Goal: Task Accomplishment & Management: Manage account settings

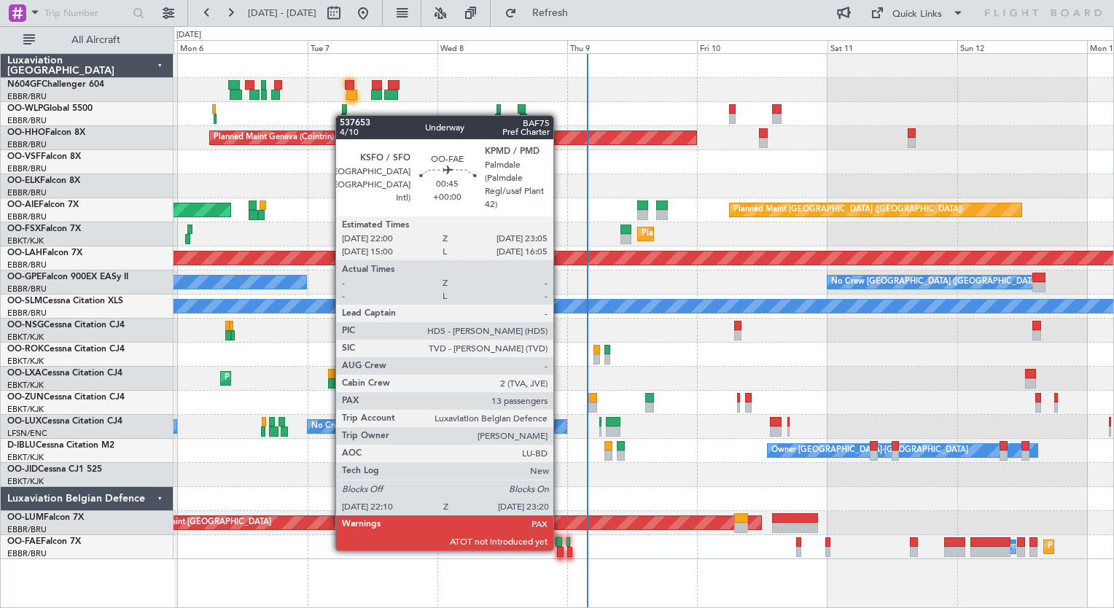
click at [560, 550] on div at bounding box center [560, 552] width 7 height 10
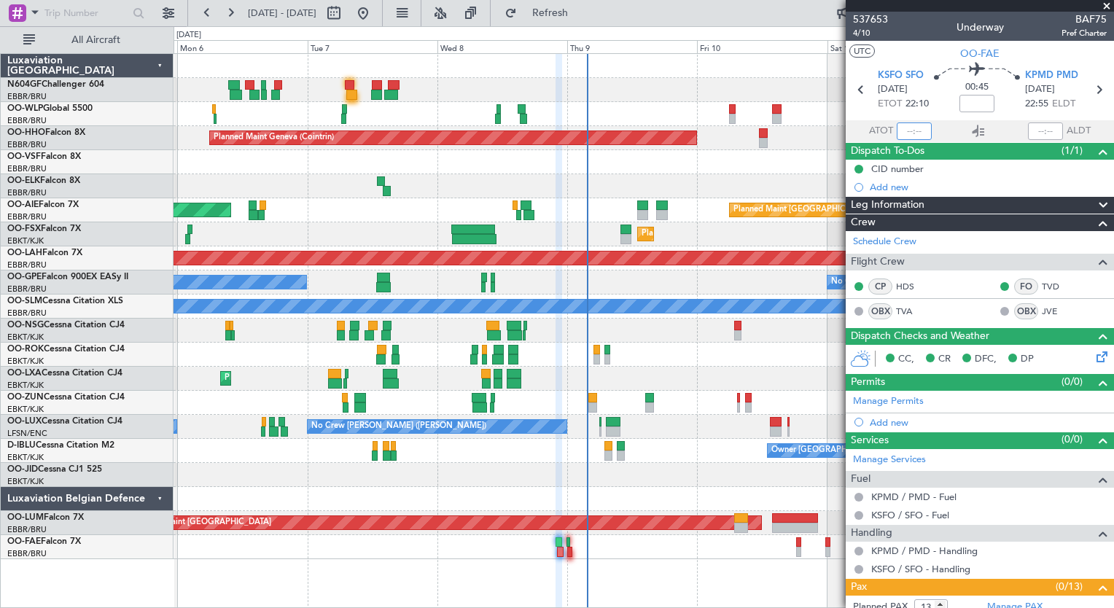
click at [903, 132] on input "text" at bounding box center [914, 130] width 35 height 17
click at [736, 168] on div at bounding box center [644, 162] width 940 height 24
type input "22:22"
click at [1033, 130] on input "text" at bounding box center [1045, 130] width 35 height 17
click at [706, 408] on div at bounding box center [644, 403] width 940 height 24
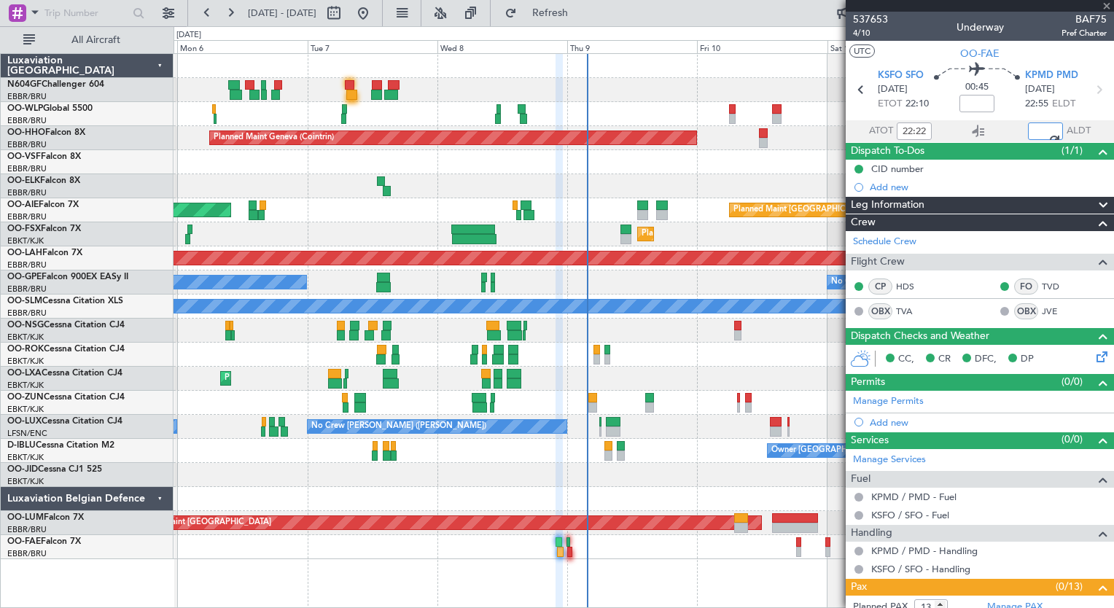
type input "23:12"
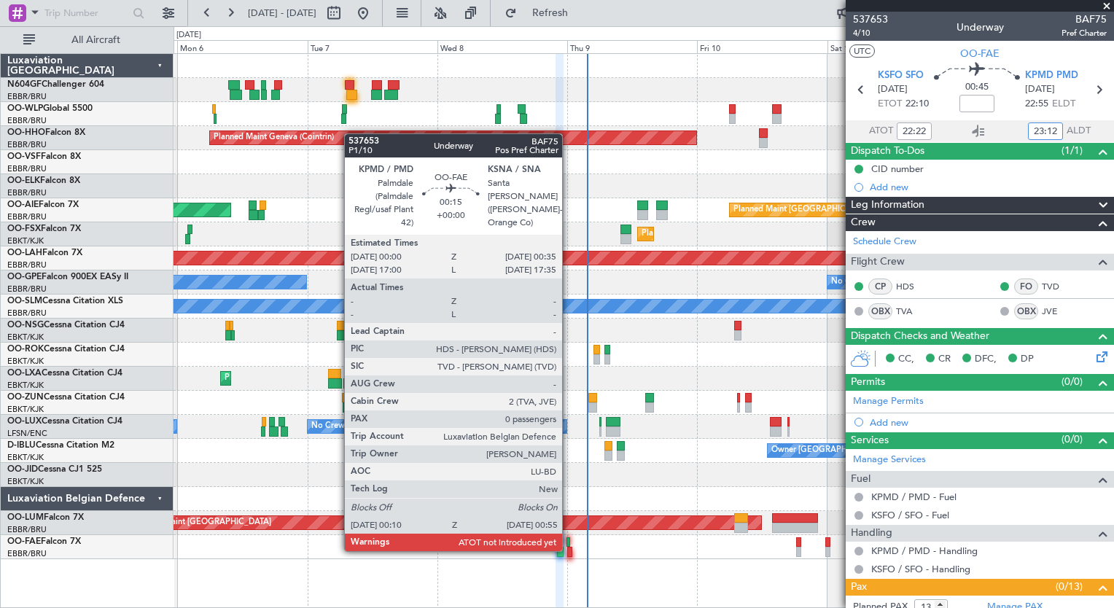
click at [569, 550] on div at bounding box center [569, 552] width 4 height 10
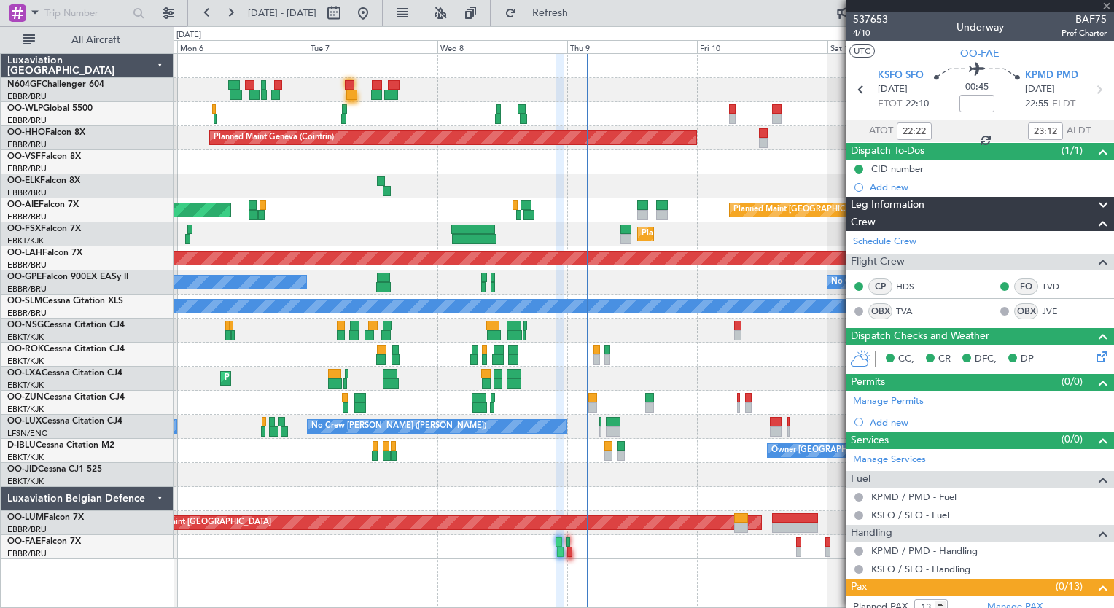
type input "0"
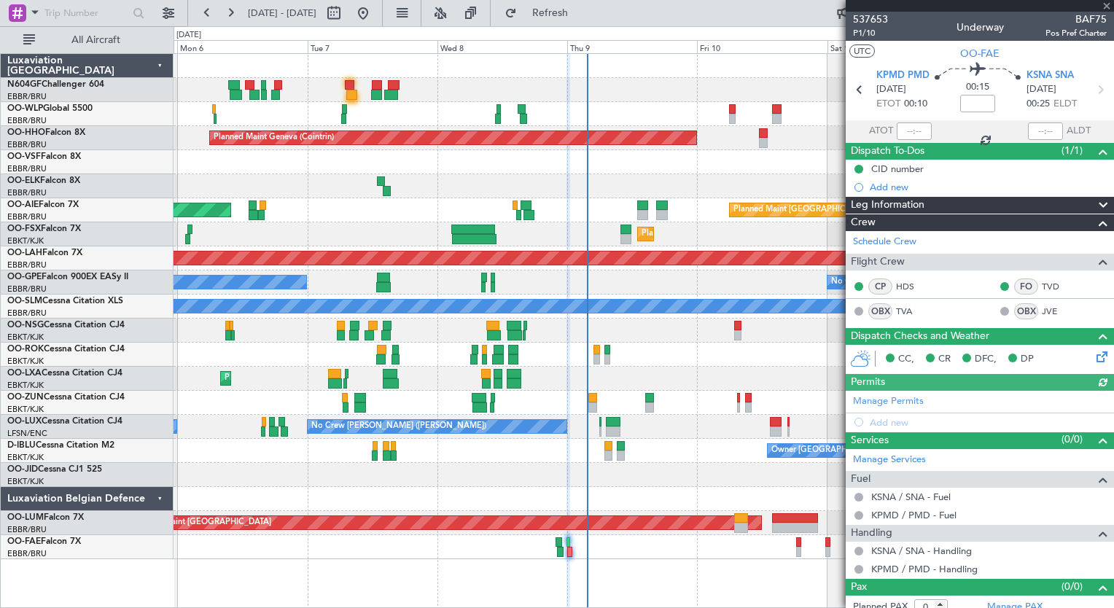
click at [905, 133] on div at bounding box center [914, 130] width 35 height 17
click at [907, 129] on input "text" at bounding box center [914, 130] width 35 height 17
click at [709, 296] on div "A/C Unavailable [GEOGRAPHIC_DATA]" at bounding box center [644, 307] width 940 height 24
type input "00:21"
click at [1032, 130] on input "text" at bounding box center [1045, 130] width 35 height 17
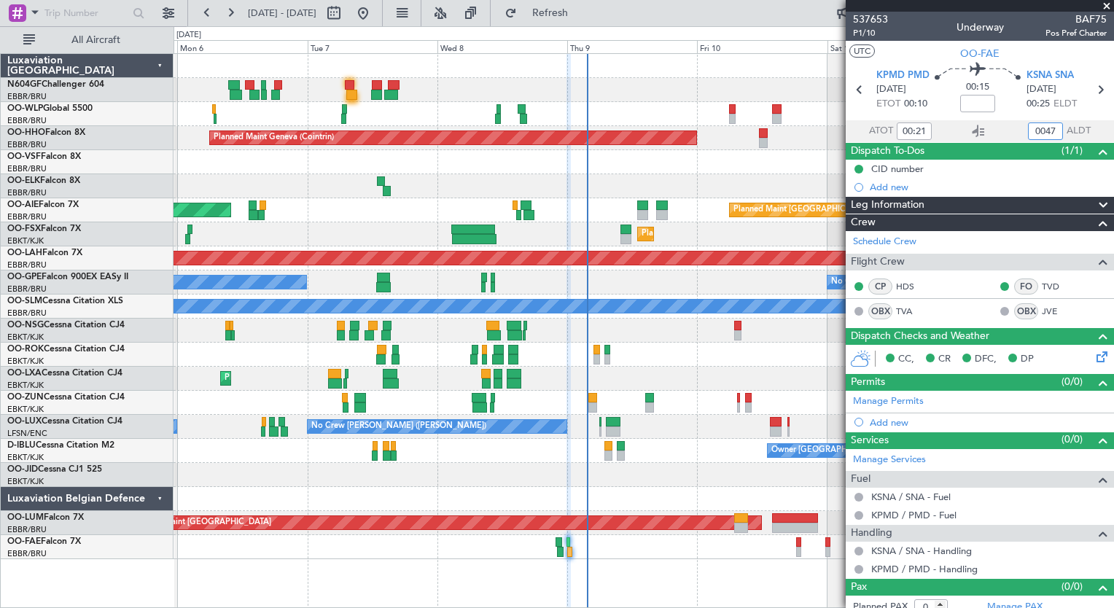
click at [688, 367] on div "Planned Maint Kortrijk-[GEOGRAPHIC_DATA]" at bounding box center [644, 379] width 940 height 24
type input "00:47"
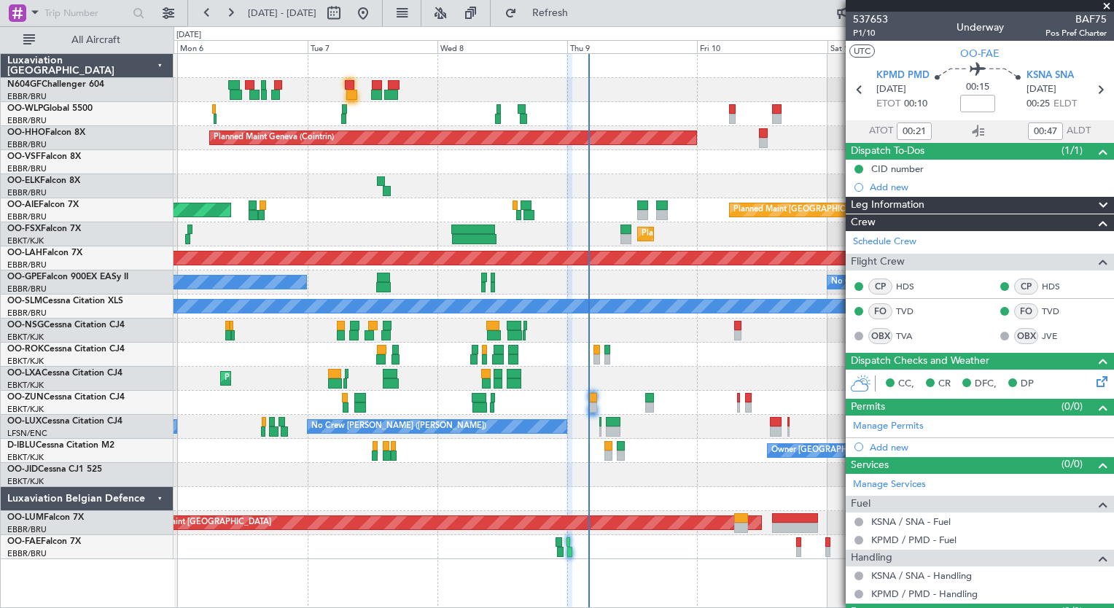
click at [329, 335] on div "Planned Maint Geneva (Cointrin) Planned Maint London (Farnborough) Unplanned Ma…" at bounding box center [644, 306] width 940 height 505
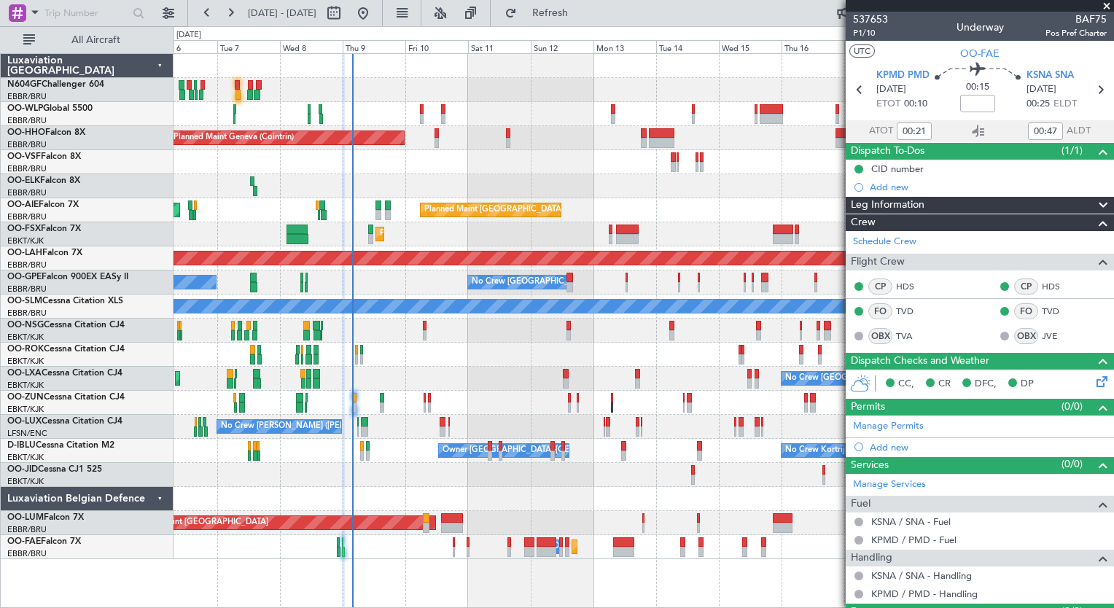
click at [246, 327] on div "- - EBLG 19:00 Z FIMP 06:10 Z Planned Maint Milan (Linate) Planned Maint Geneva…" at bounding box center [644, 306] width 940 height 505
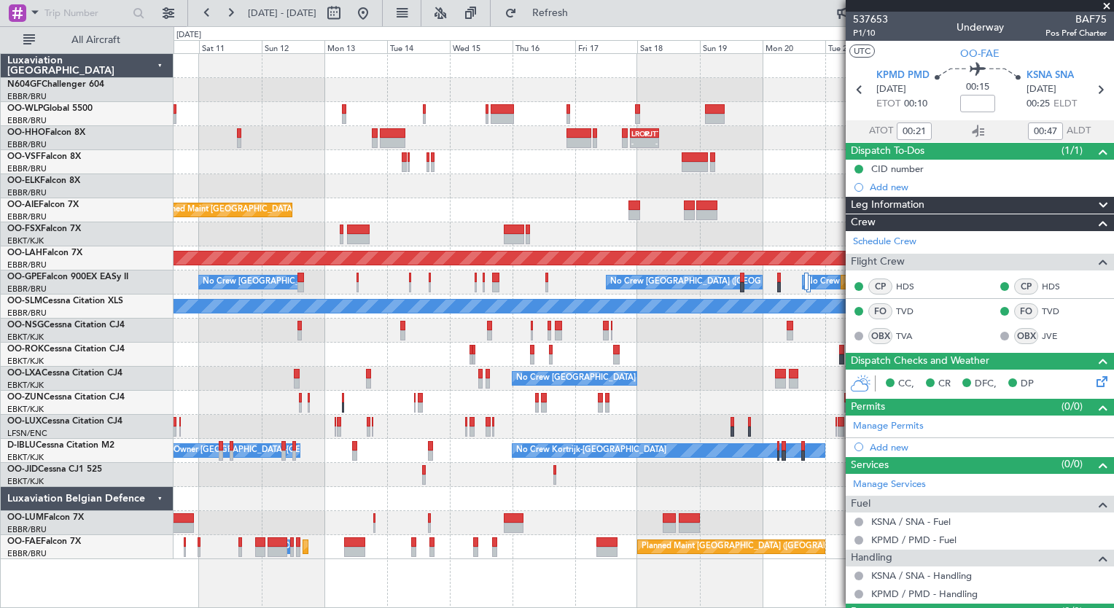
click at [247, 335] on div "- - EBLG 19:00 Z FIMP 06:10 Z - - FIMP 17:00 Z EBLG 05:10 Z - - LROP 21:15 Z RJ…" at bounding box center [644, 306] width 940 height 505
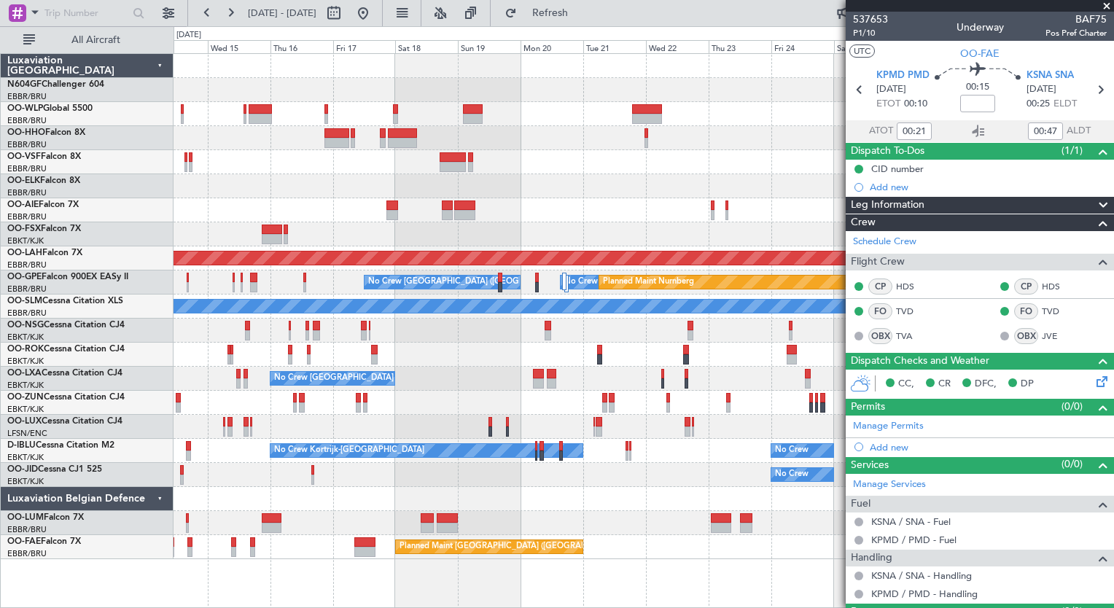
click at [581, 346] on div "Planned Maint London (Farnborough) Planned Maint Alton-st Louis (St Louis Regl)…" at bounding box center [644, 306] width 940 height 505
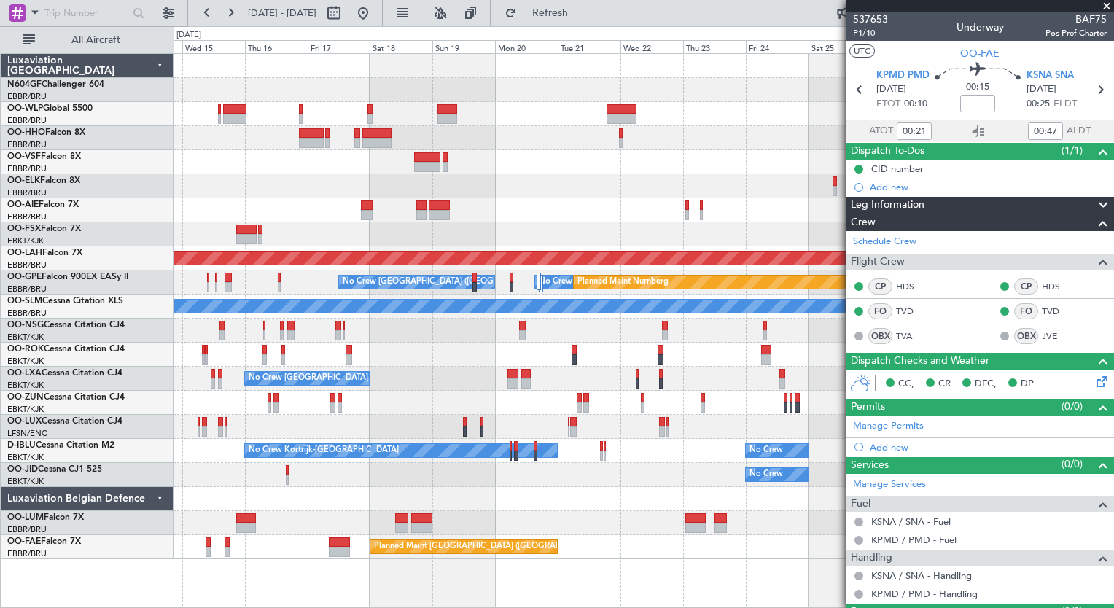
click at [242, 178] on div at bounding box center [644, 186] width 940 height 24
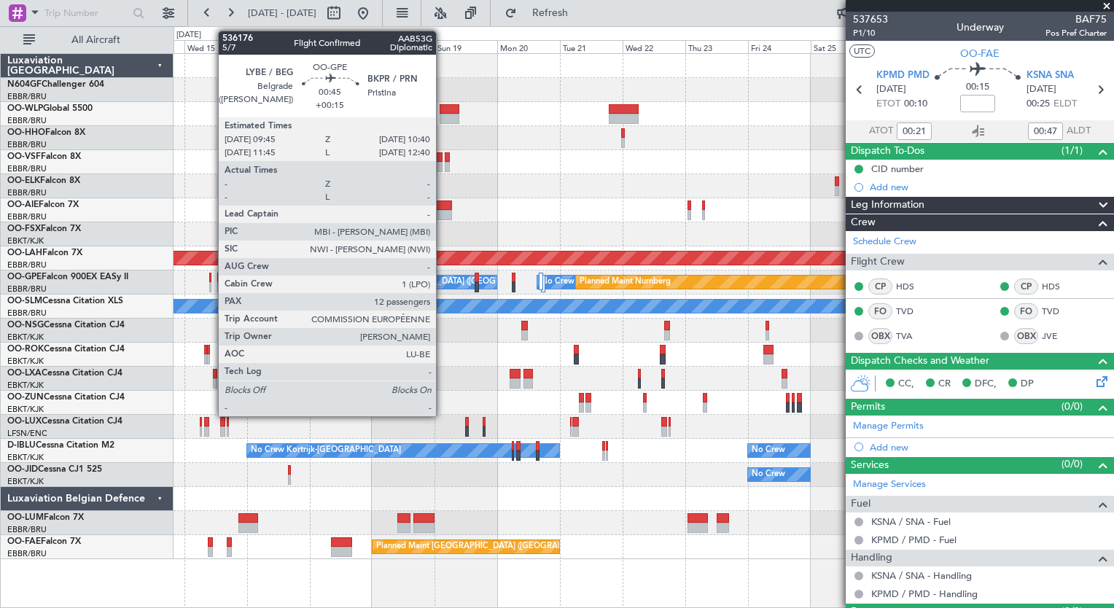
click at [211, 282] on div at bounding box center [210, 287] width 3 height 10
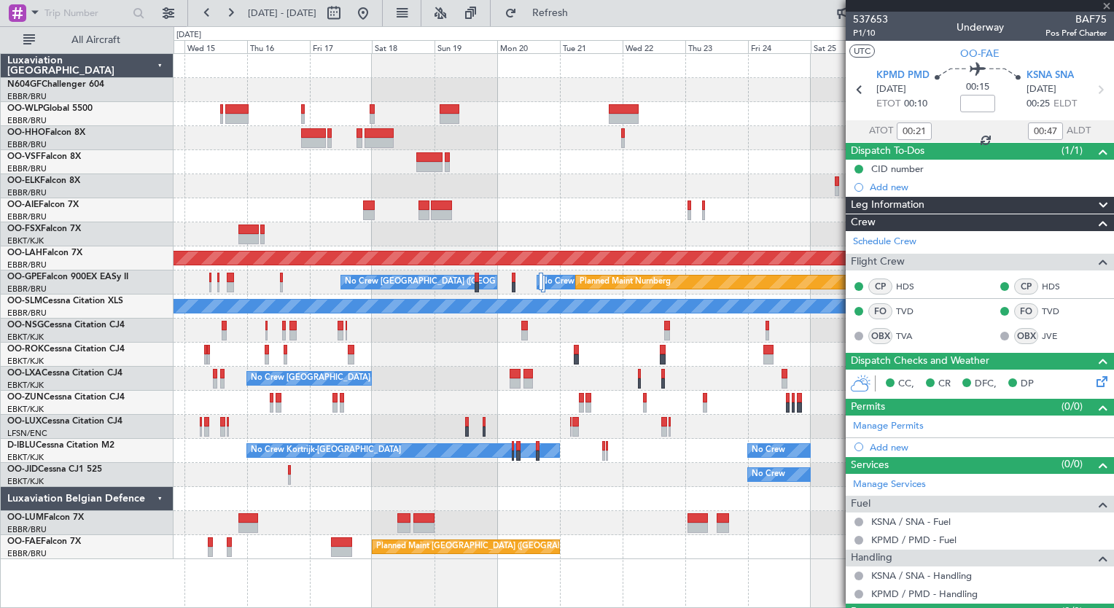
type input "+00:15"
type input "12"
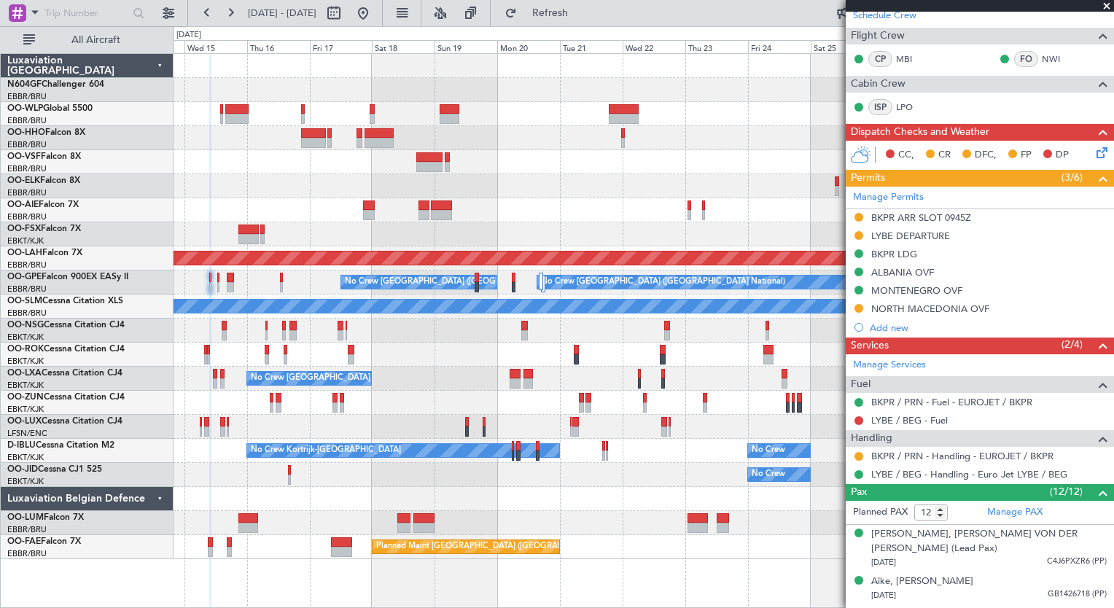
scroll to position [268, 0]
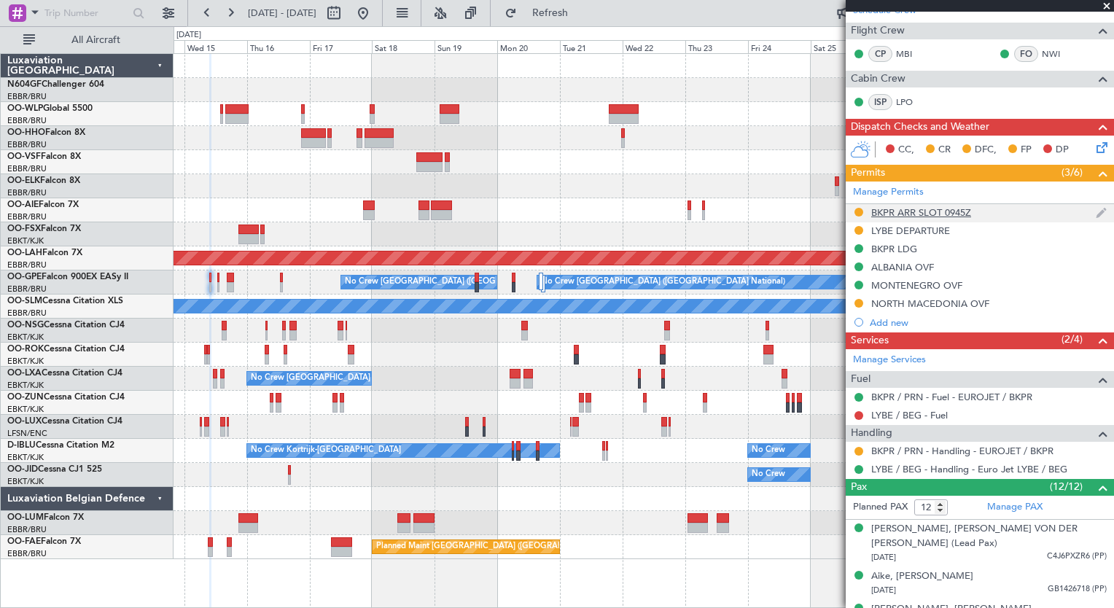
click at [940, 206] on div "BKPR ARR SLOT 0945Z" at bounding box center [921, 212] width 100 height 12
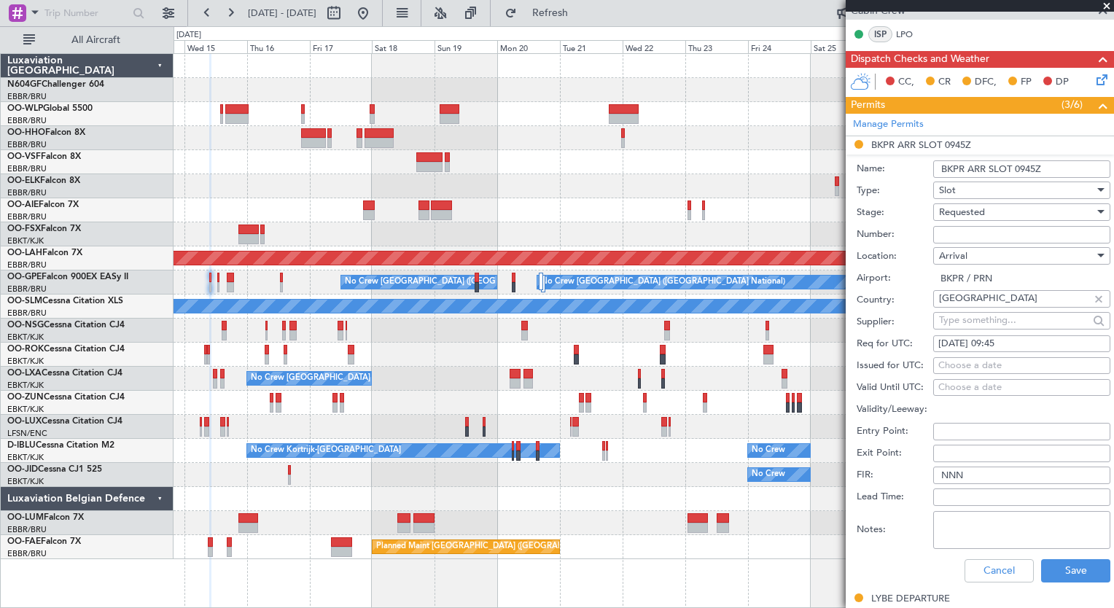
scroll to position [338, 0]
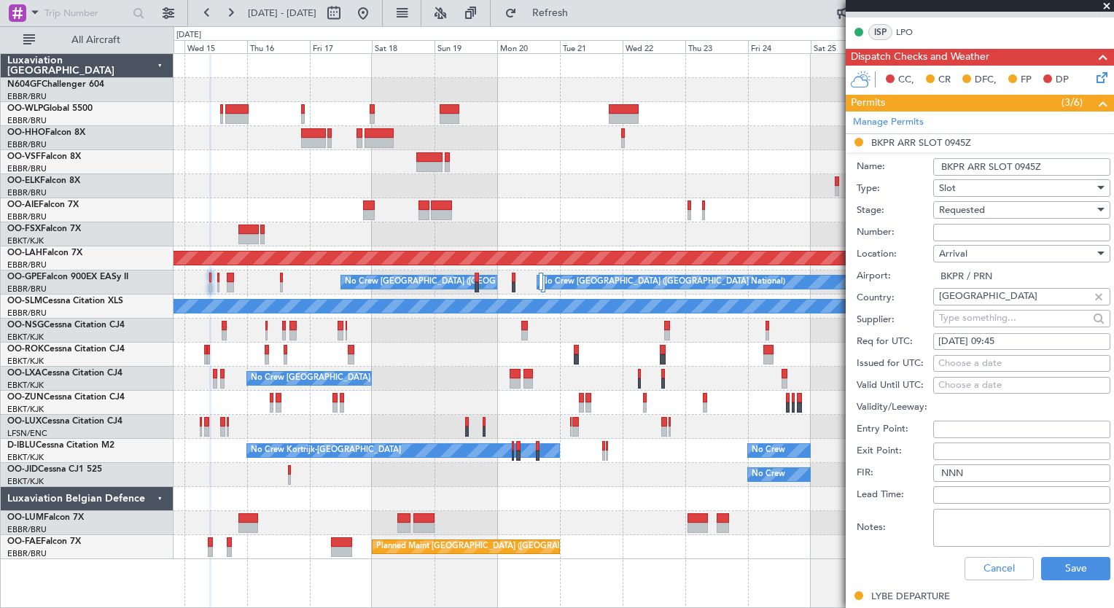
click at [1023, 338] on div "15/10/2025 09:45" at bounding box center [1021, 342] width 167 height 15
select select "10"
select select "2025"
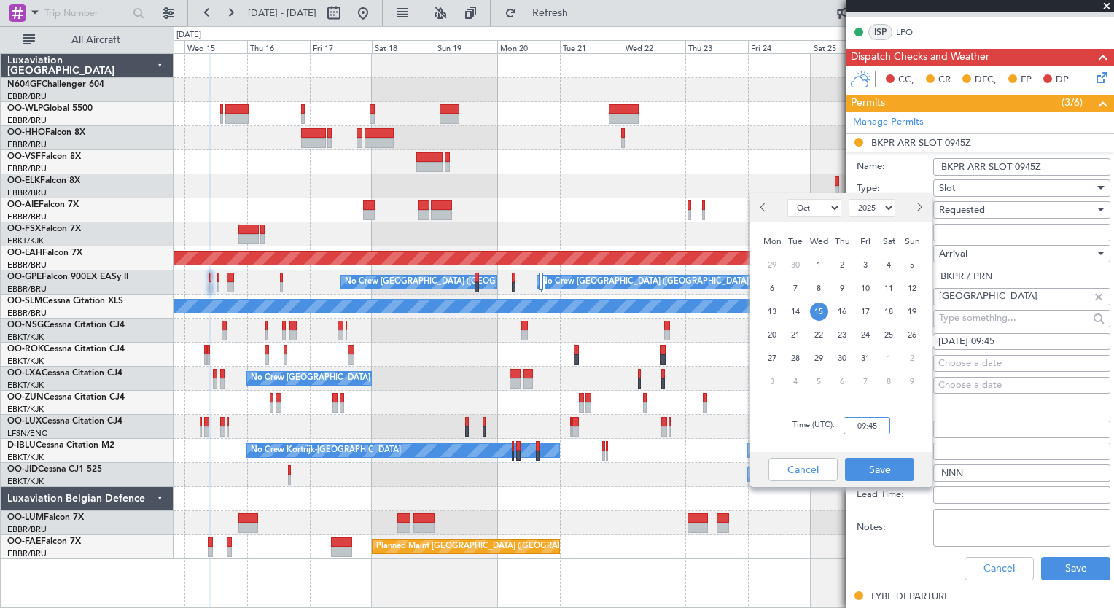
click at [873, 428] on input "09:45" at bounding box center [867, 425] width 47 height 17
type input "10:40"
click at [868, 474] on button "Save" at bounding box center [879, 469] width 69 height 23
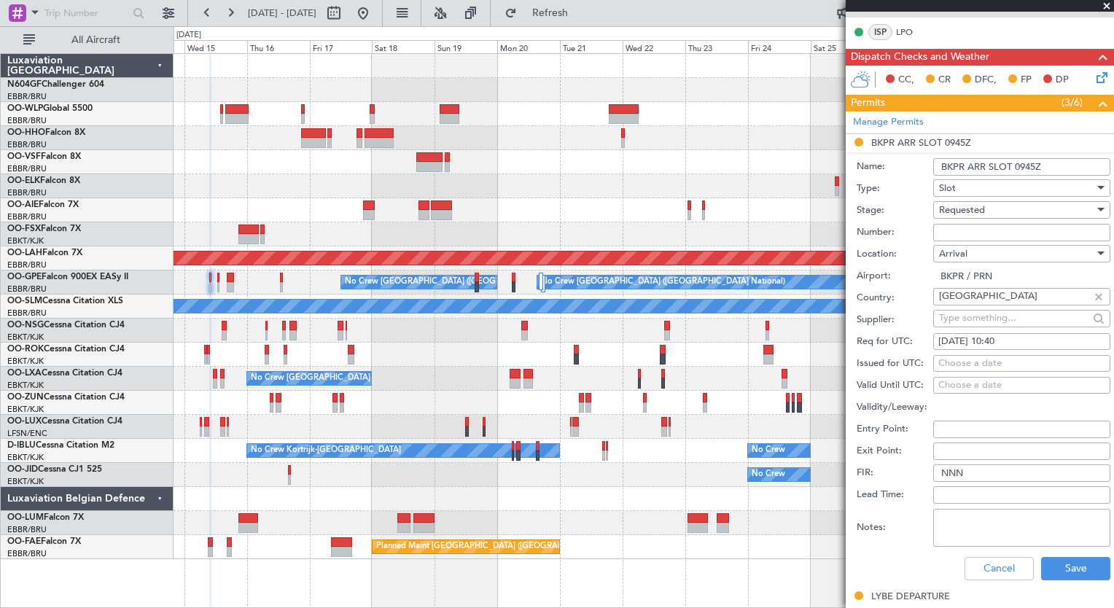
scroll to position [391, 0]
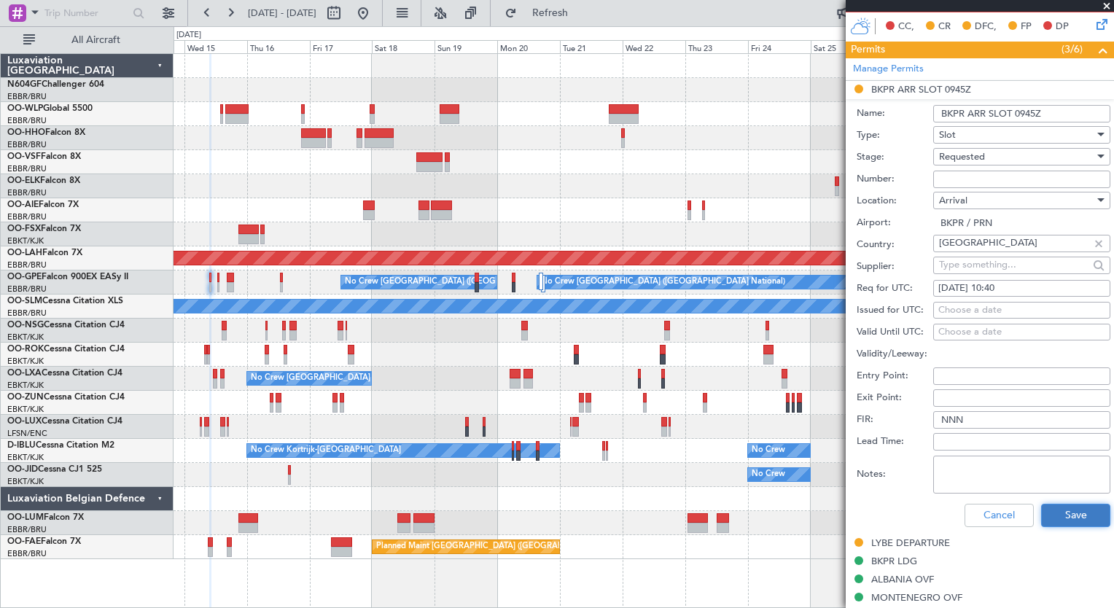
click at [1064, 510] on button "Save" at bounding box center [1075, 515] width 69 height 23
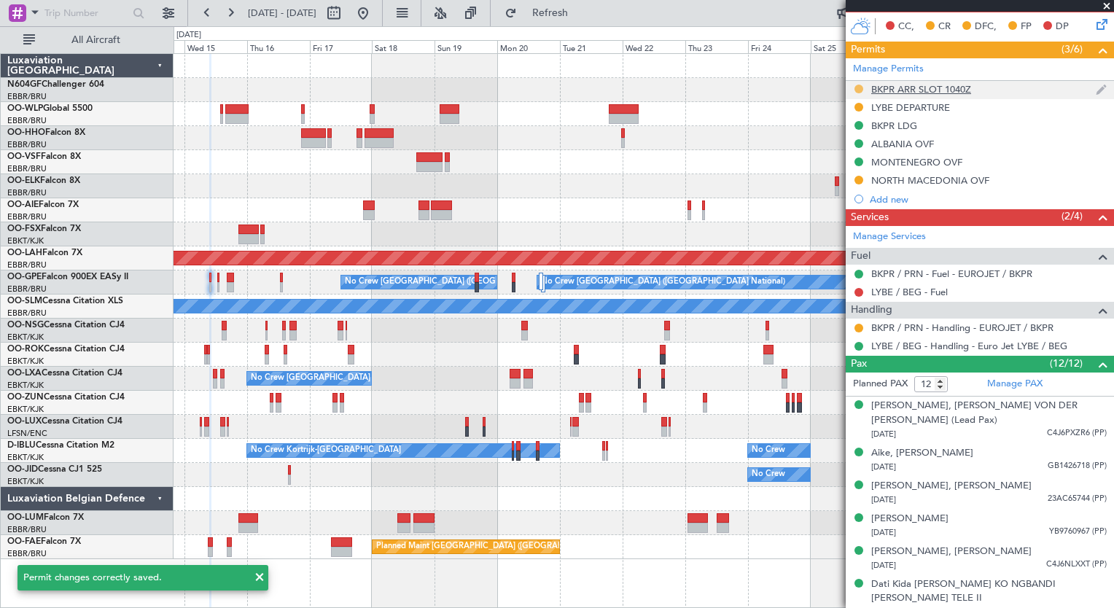
click at [861, 87] on button at bounding box center [859, 89] width 9 height 9
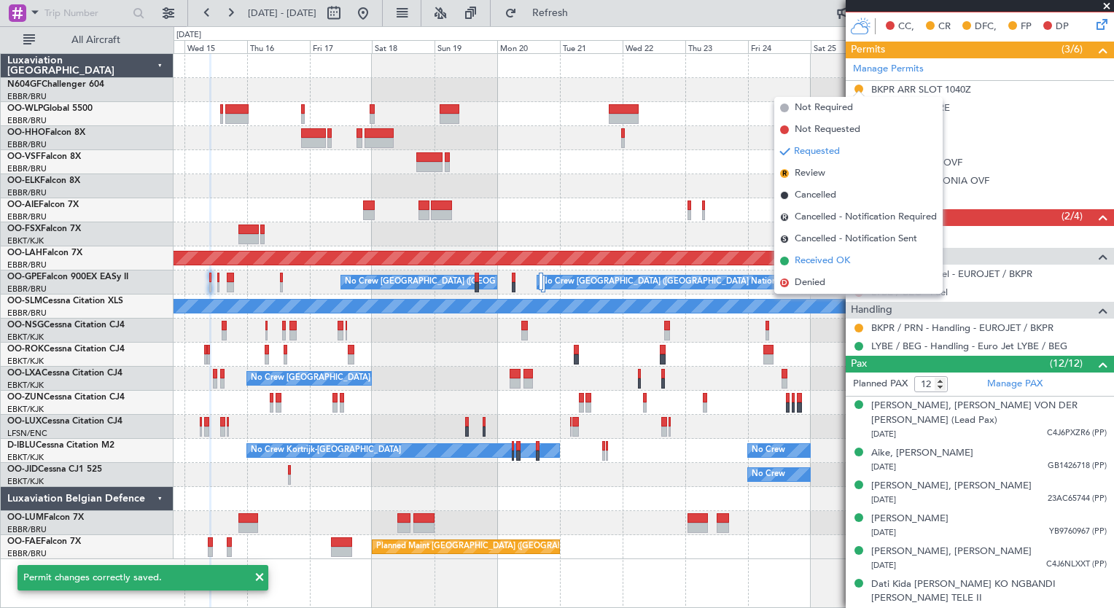
click at [861, 264] on li "Received OK" at bounding box center [858, 261] width 168 height 22
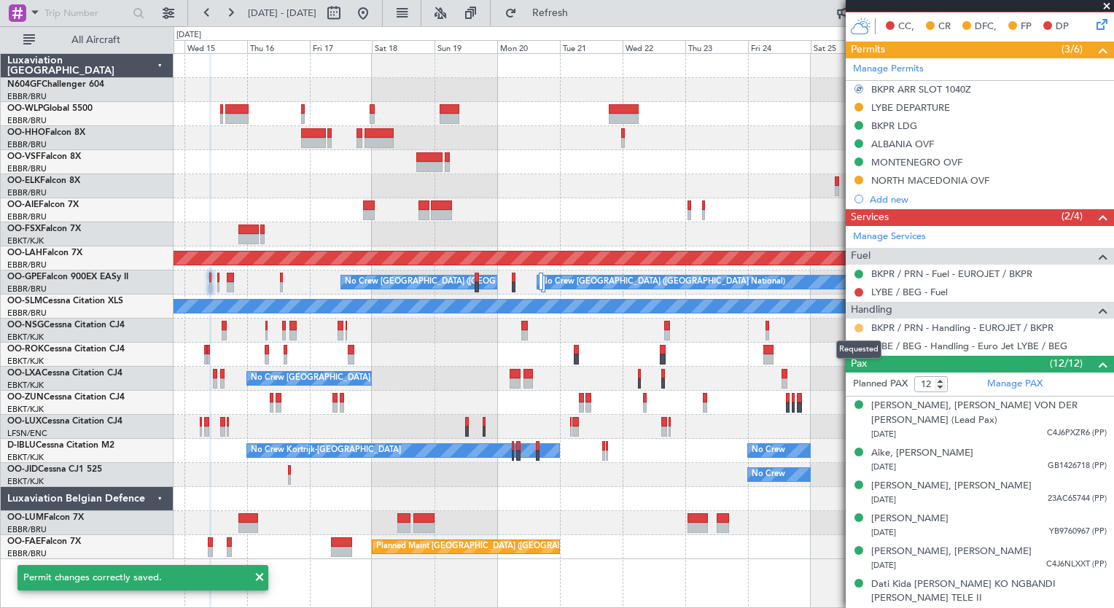
click at [860, 328] on button at bounding box center [859, 328] width 9 height 9
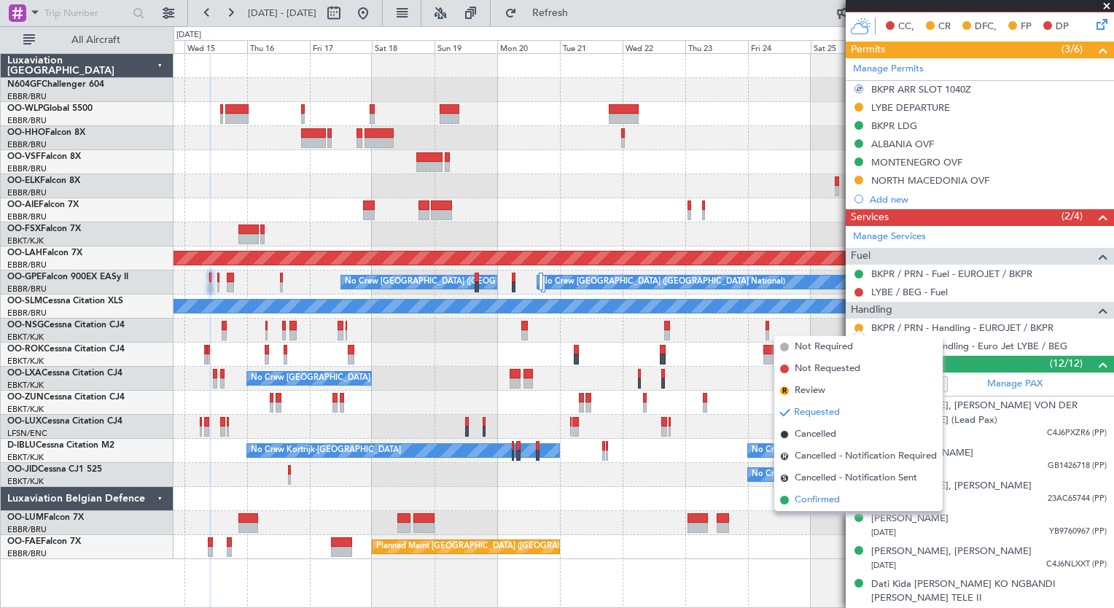
click at [814, 502] on span "Confirmed" at bounding box center [817, 500] width 45 height 15
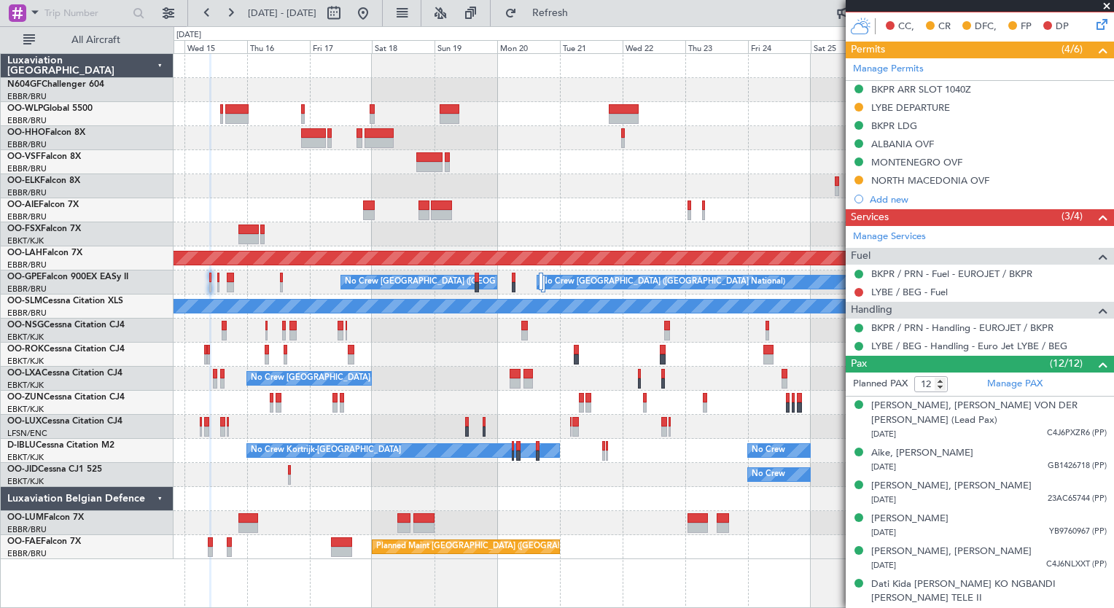
click at [804, 401] on div at bounding box center [644, 403] width 940 height 24
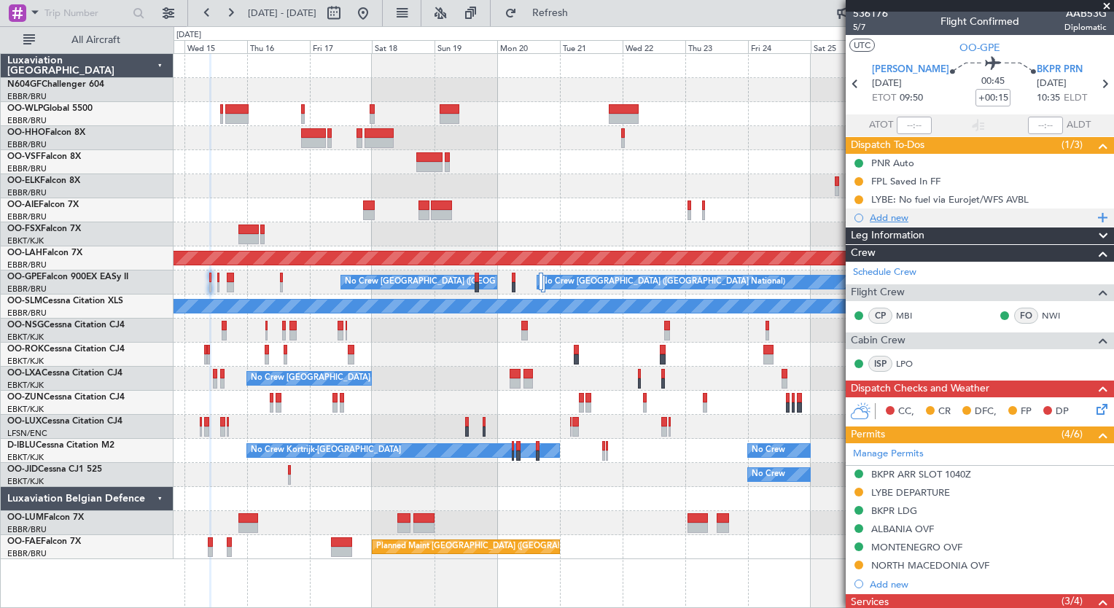
scroll to position [5, 0]
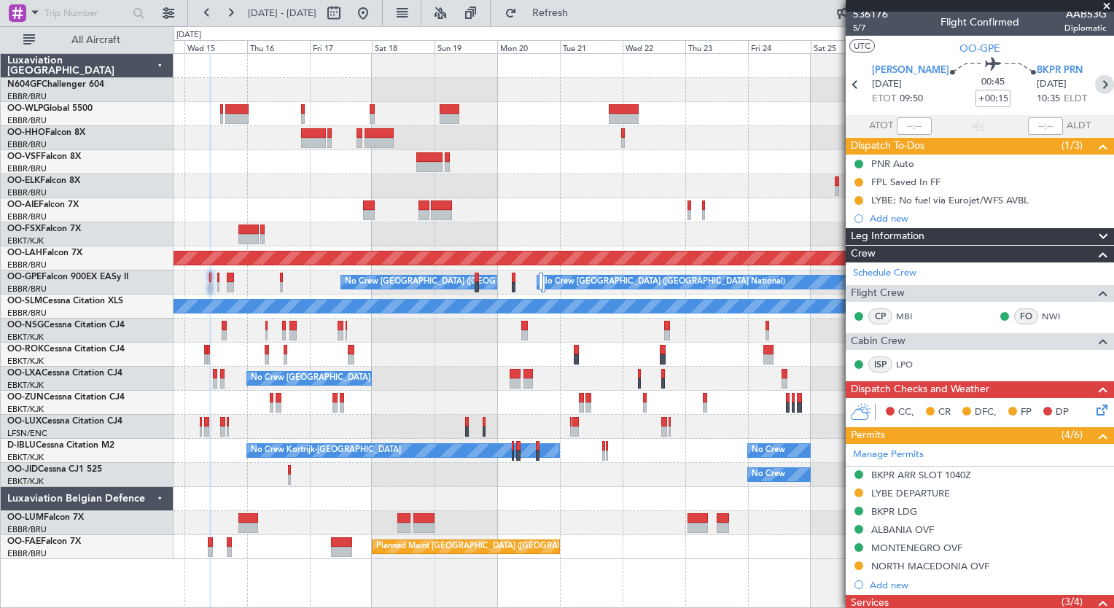
click at [1095, 90] on icon at bounding box center [1104, 84] width 19 height 19
type input "+00:10"
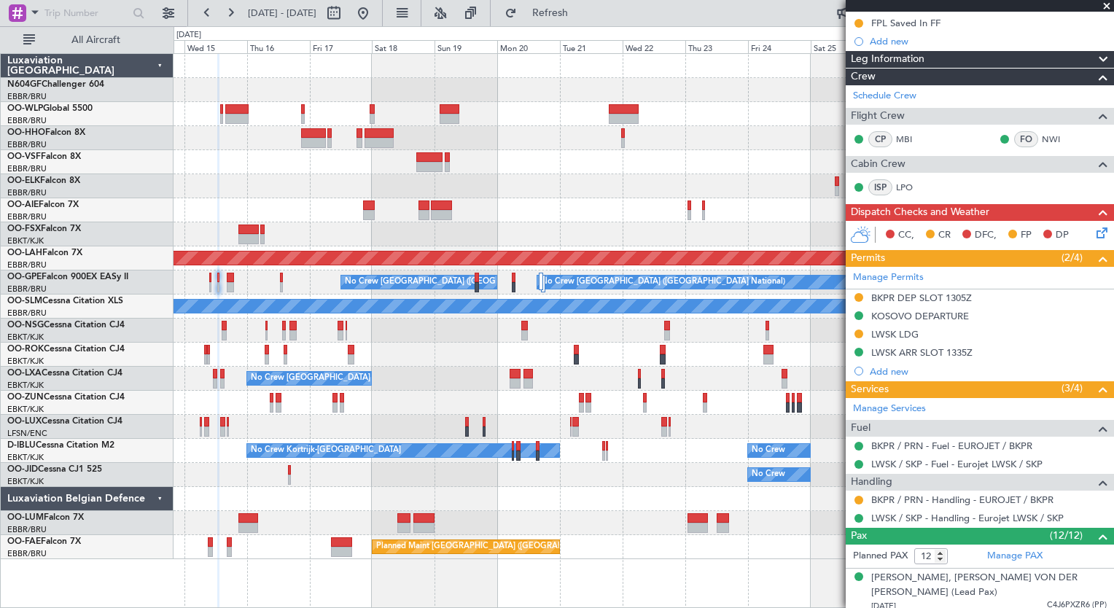
scroll to position [295, 0]
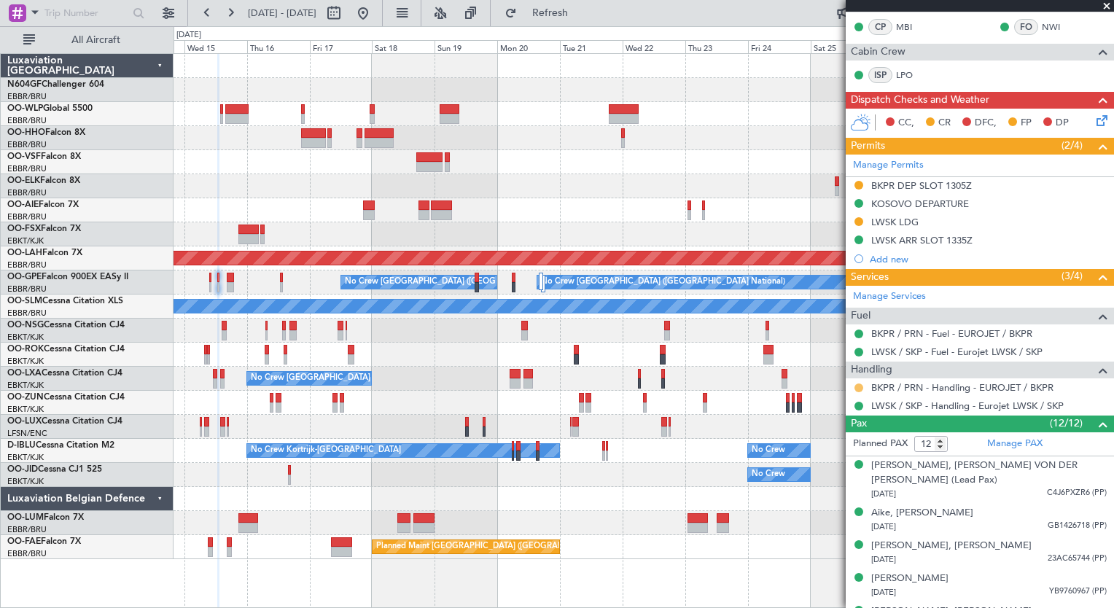
click at [860, 386] on button at bounding box center [859, 388] width 9 height 9
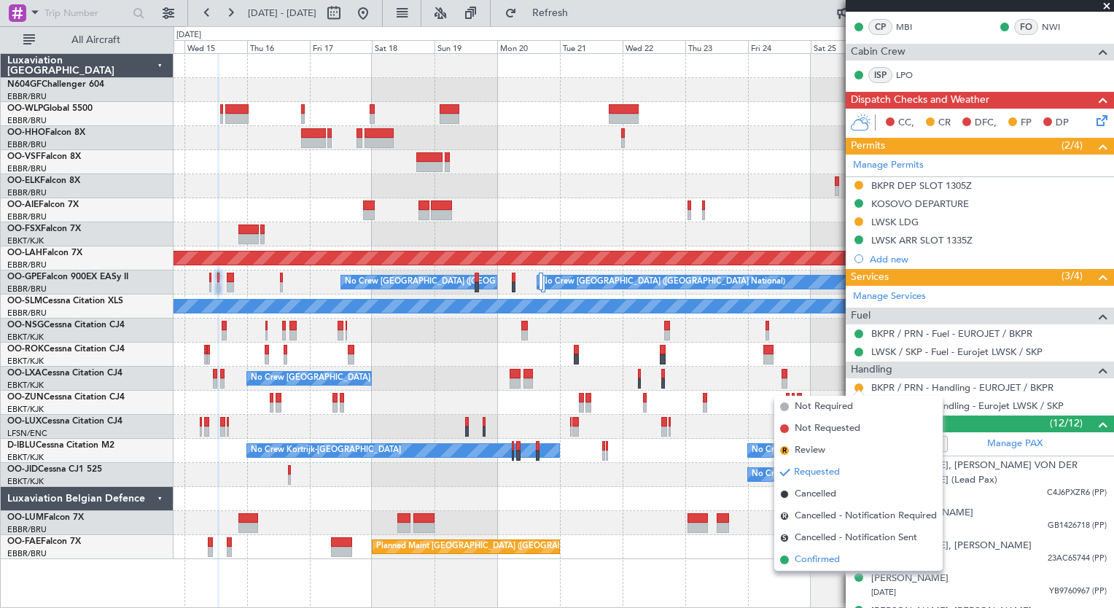
click at [814, 564] on span "Confirmed" at bounding box center [817, 560] width 45 height 15
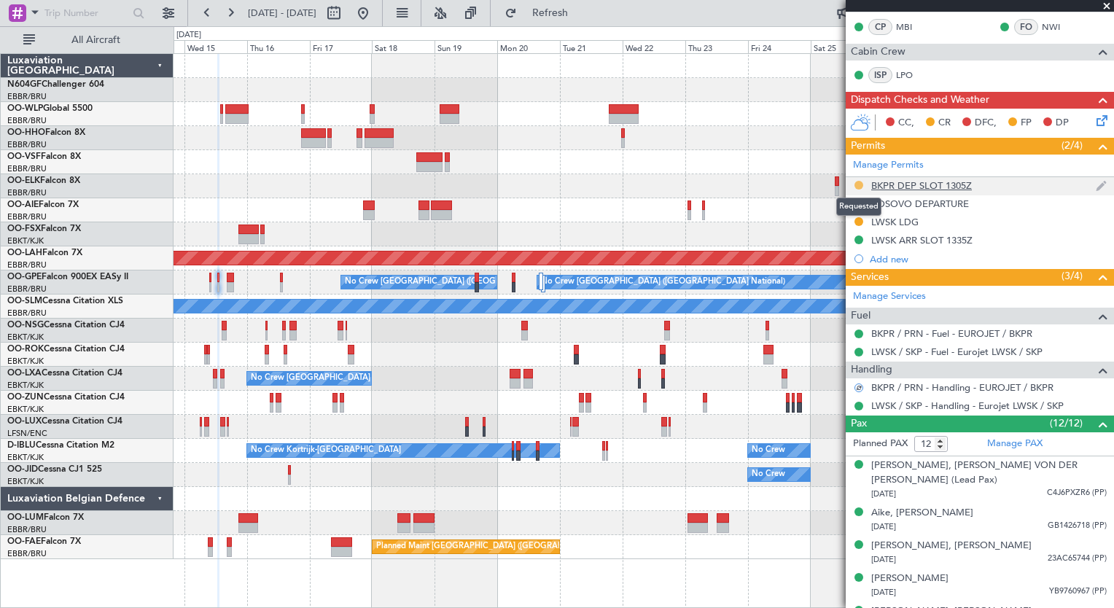
click at [860, 182] on button at bounding box center [859, 185] width 9 height 9
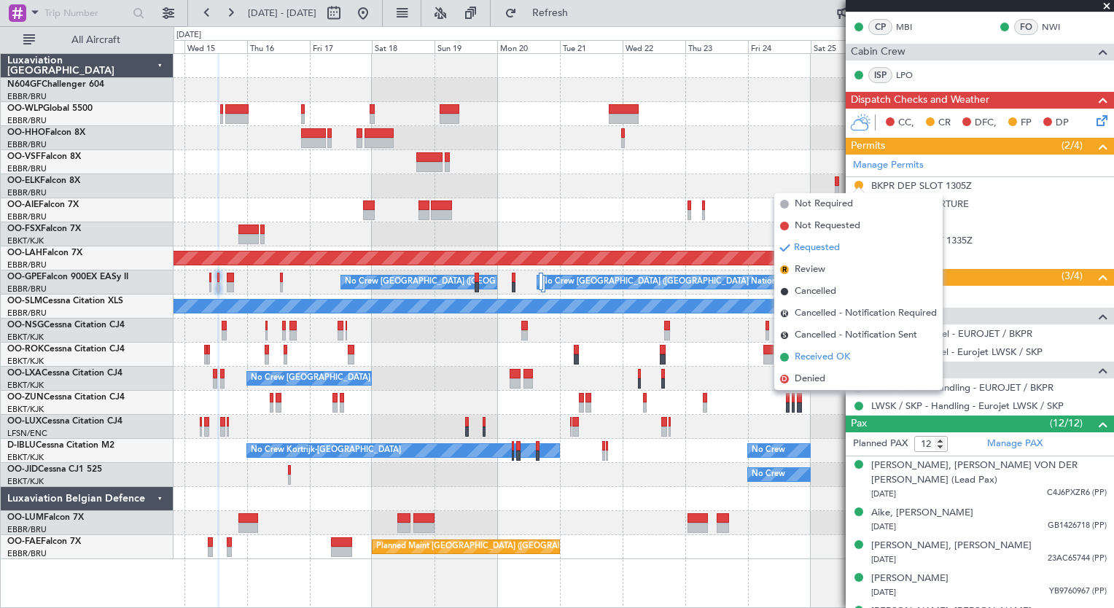
click at [839, 360] on span "Received OK" at bounding box center [822, 357] width 55 height 15
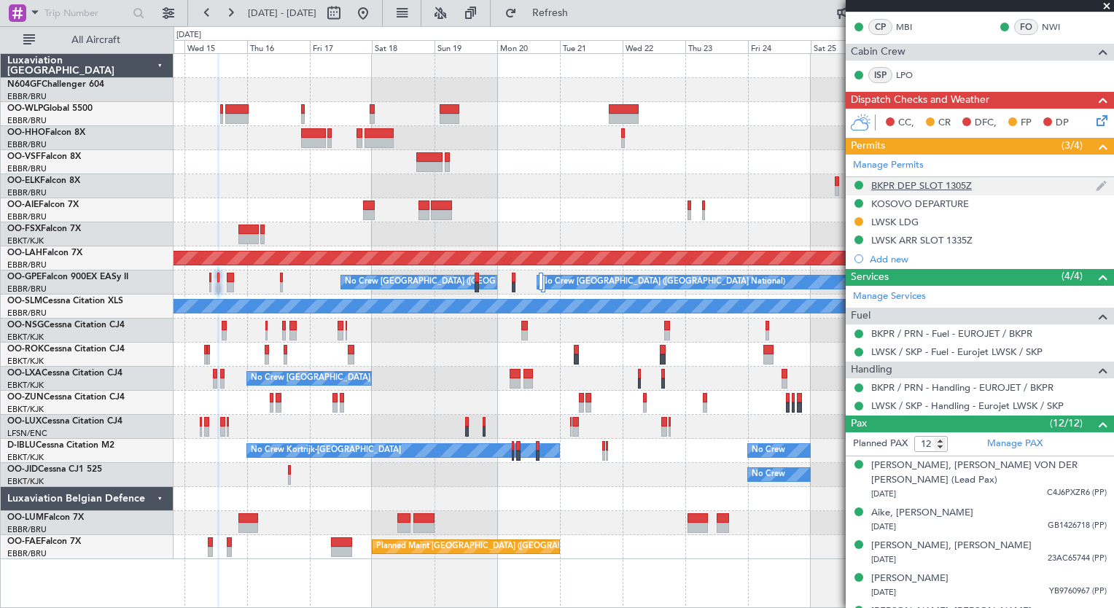
click at [954, 182] on div "BKPR DEP SLOT 1305Z" at bounding box center [921, 185] width 101 height 12
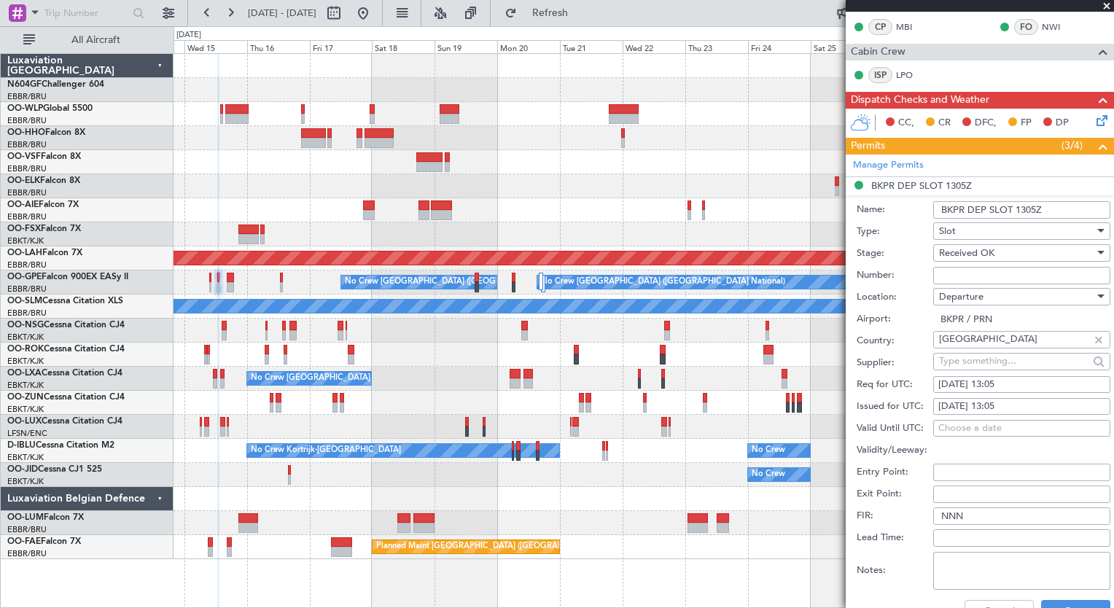
click at [965, 281] on input "Number:" at bounding box center [1021, 275] width 177 height 17
type input "Approved"
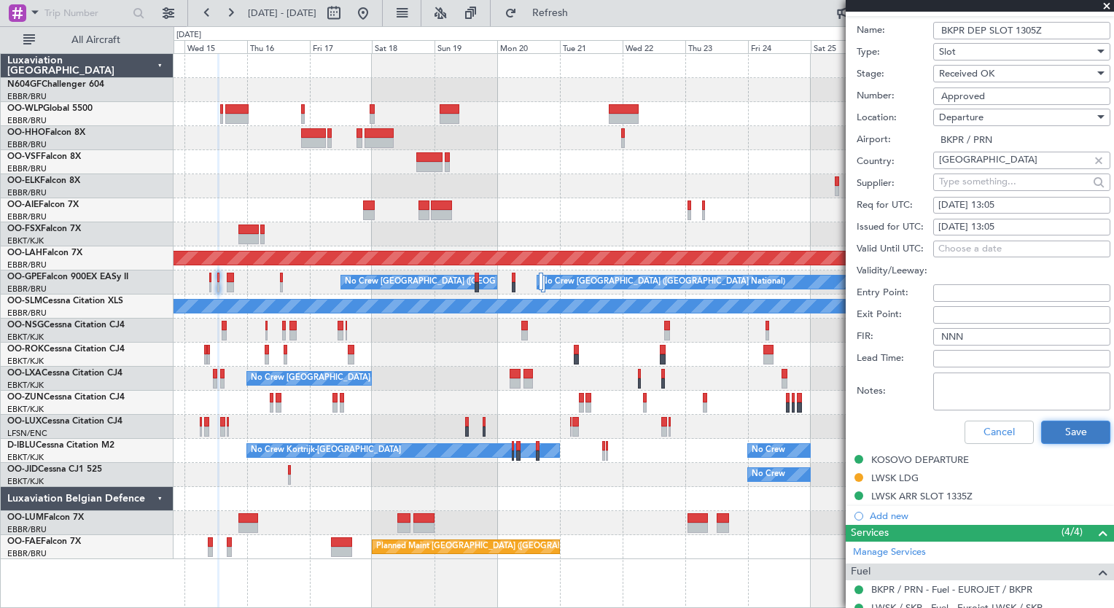
click at [1041, 437] on button "Save" at bounding box center [1075, 432] width 69 height 23
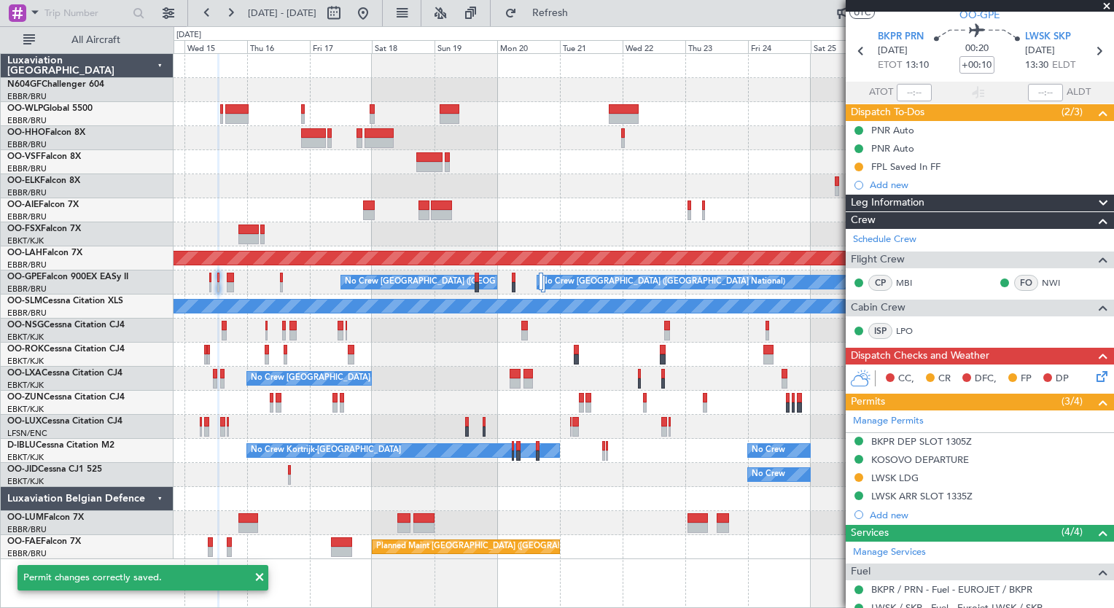
scroll to position [0, 0]
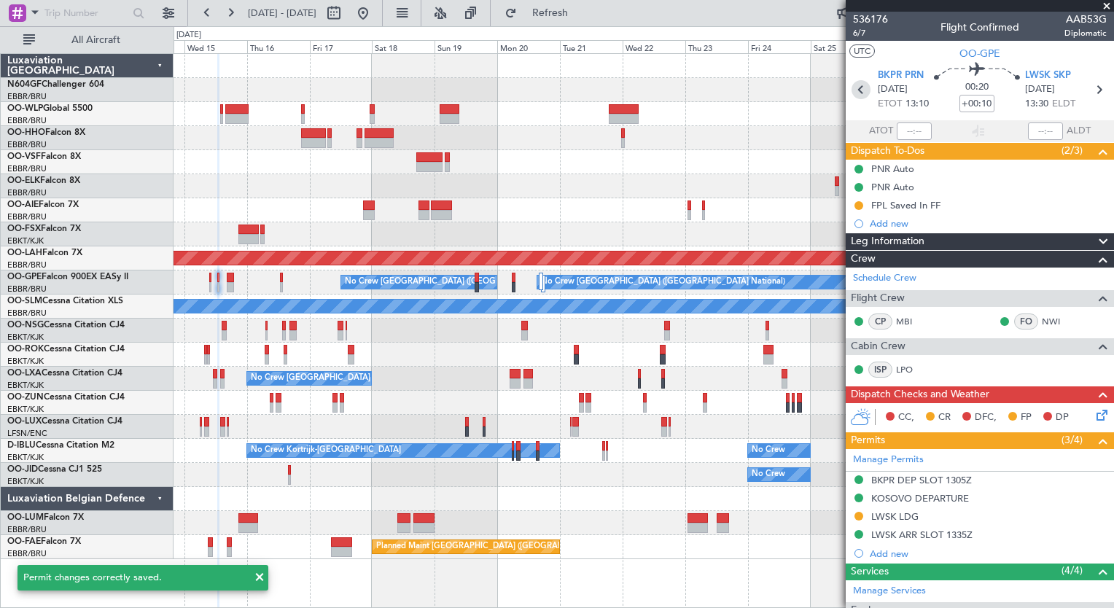
click at [855, 94] on icon at bounding box center [861, 89] width 19 height 19
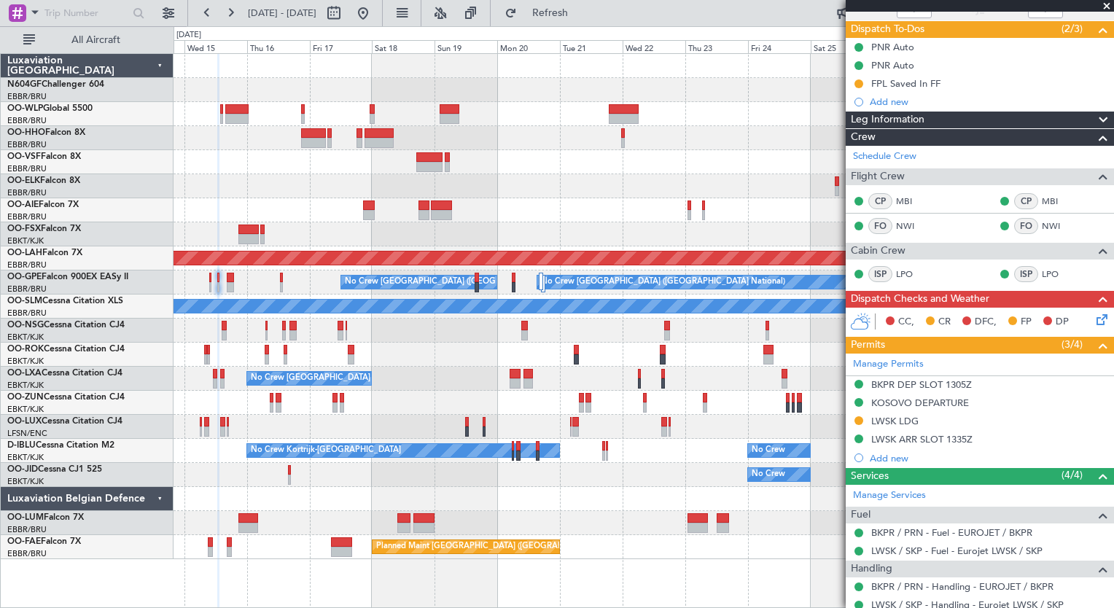
scroll to position [122, 0]
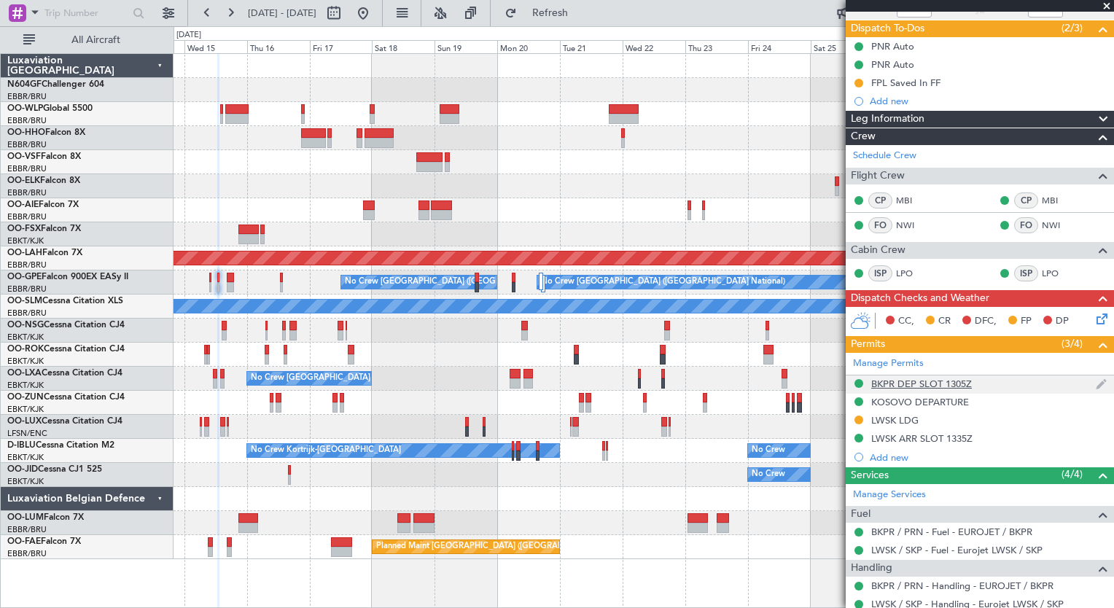
click at [906, 386] on div "BKPR DEP SLOT 1305Z" at bounding box center [921, 384] width 101 height 12
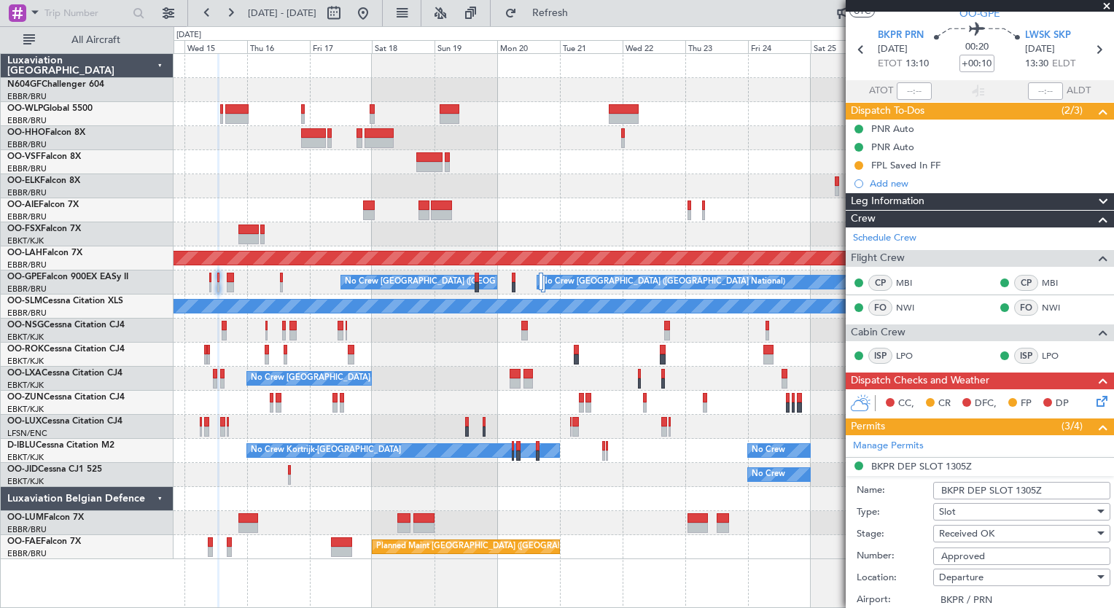
scroll to position [35, 0]
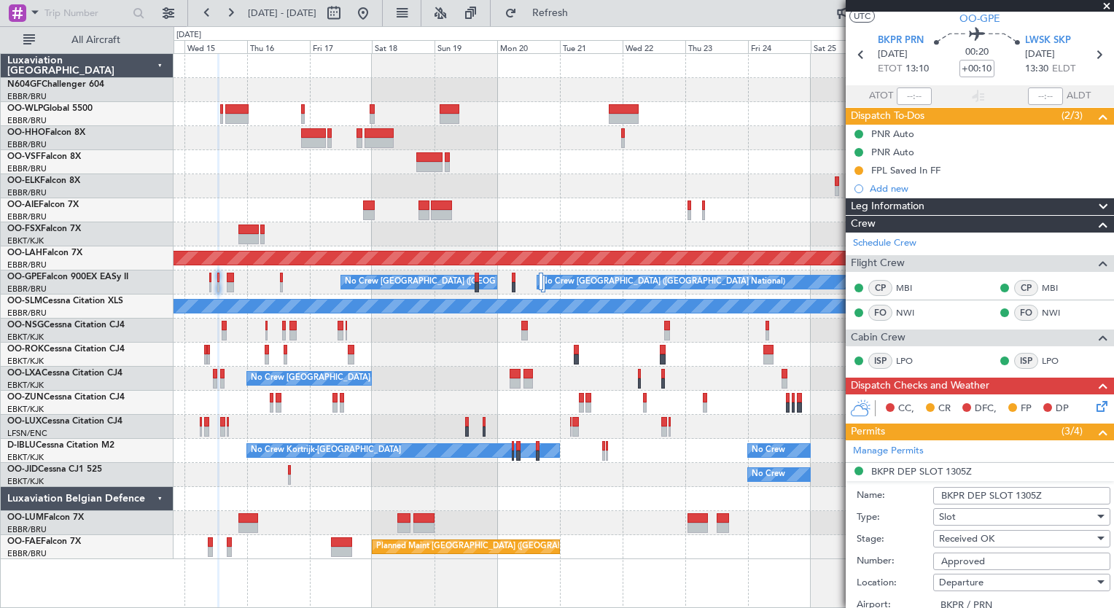
click at [794, 370] on div "No Crew [GEOGRAPHIC_DATA] ([GEOGRAPHIC_DATA] National)" at bounding box center [644, 379] width 940 height 24
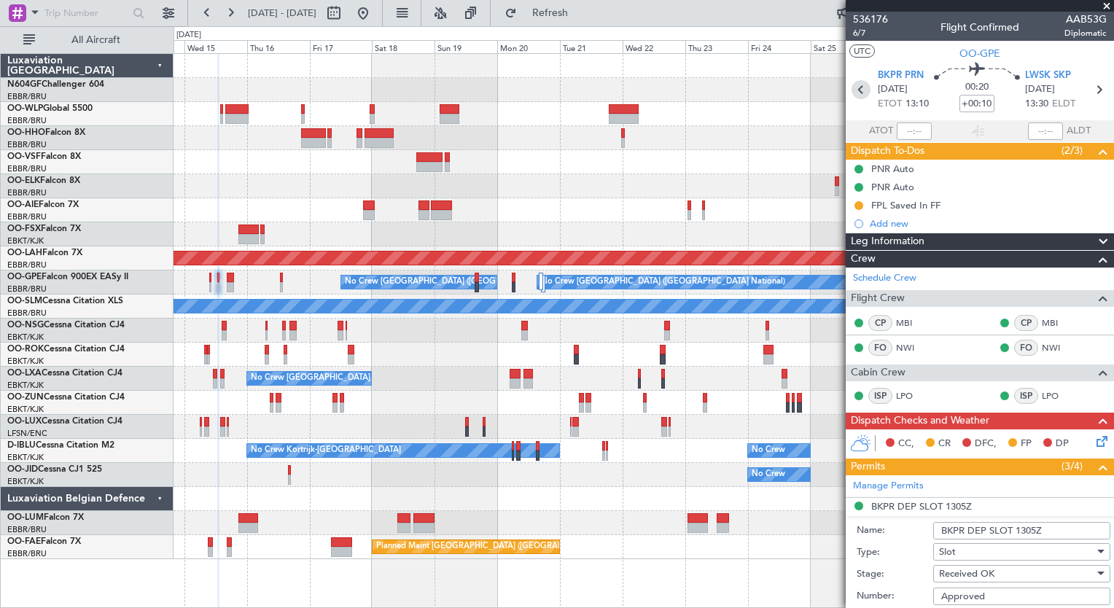
click at [852, 86] on icon at bounding box center [861, 89] width 19 height 19
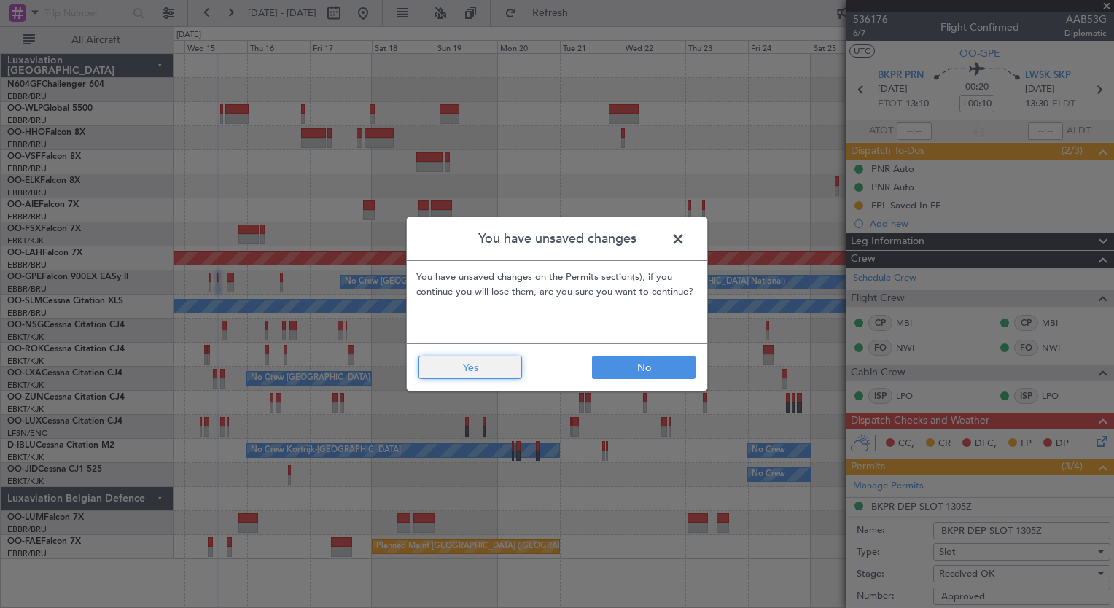
click at [481, 361] on button "Yes" at bounding box center [471, 367] width 104 height 23
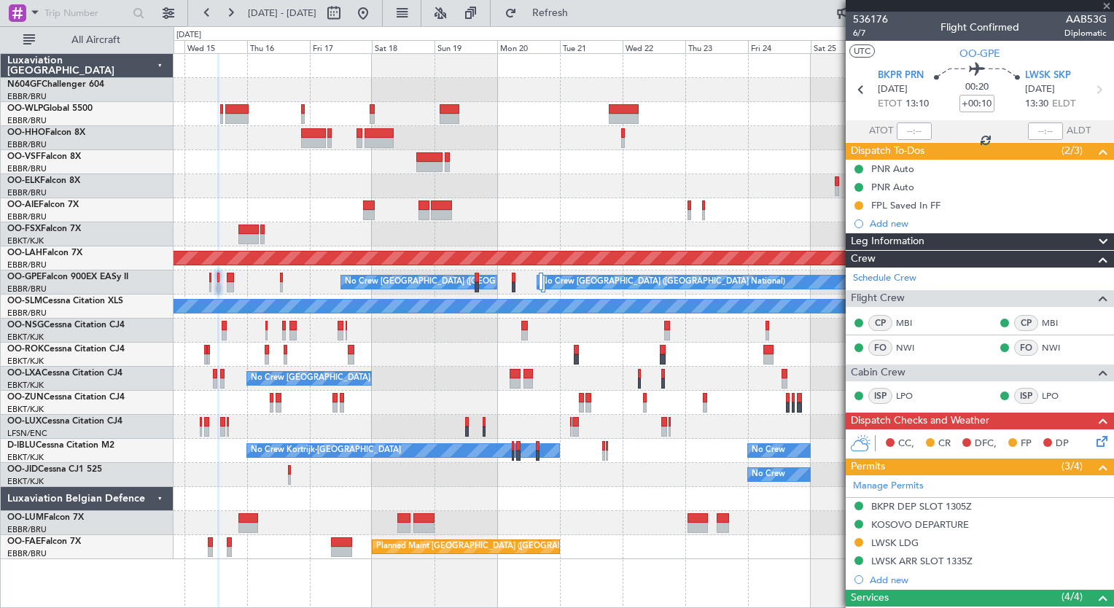
type input "+00:15"
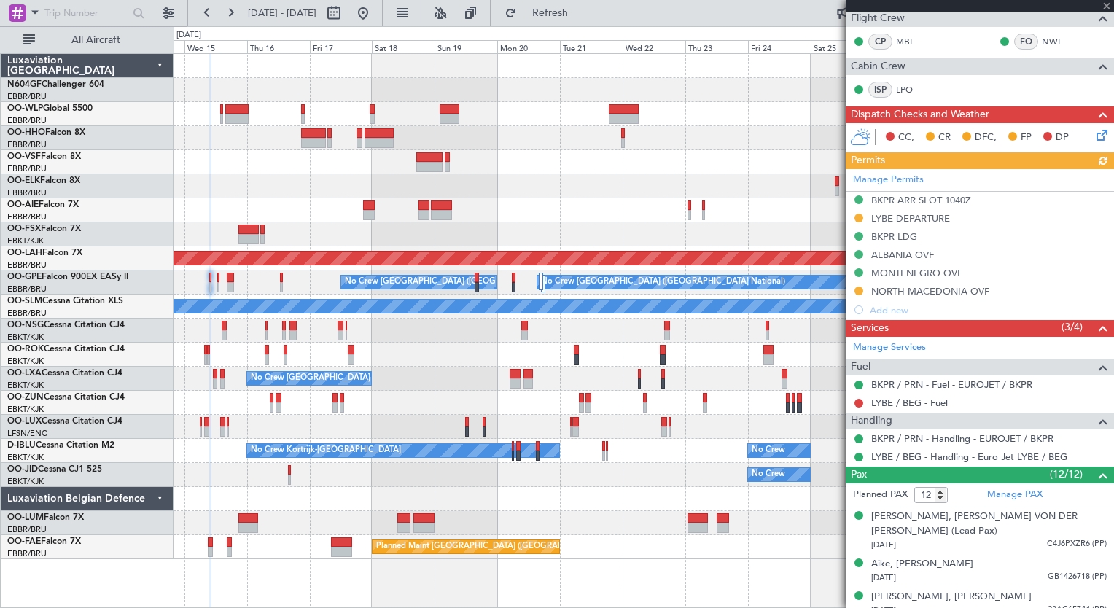
scroll to position [294, 0]
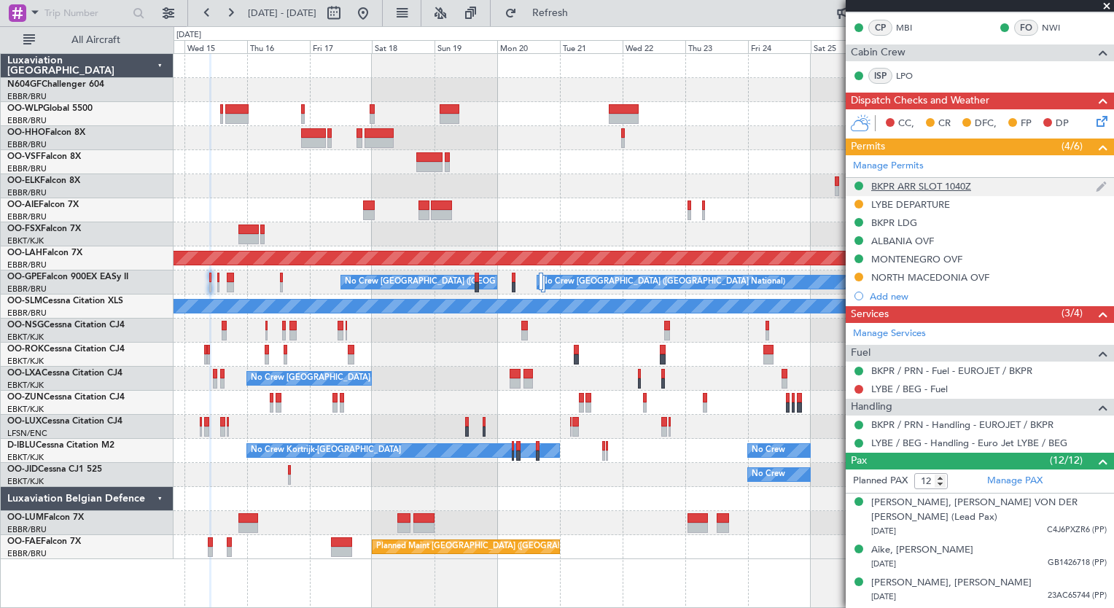
click at [955, 184] on div "BKPR ARR SLOT 1040Z" at bounding box center [921, 186] width 100 height 12
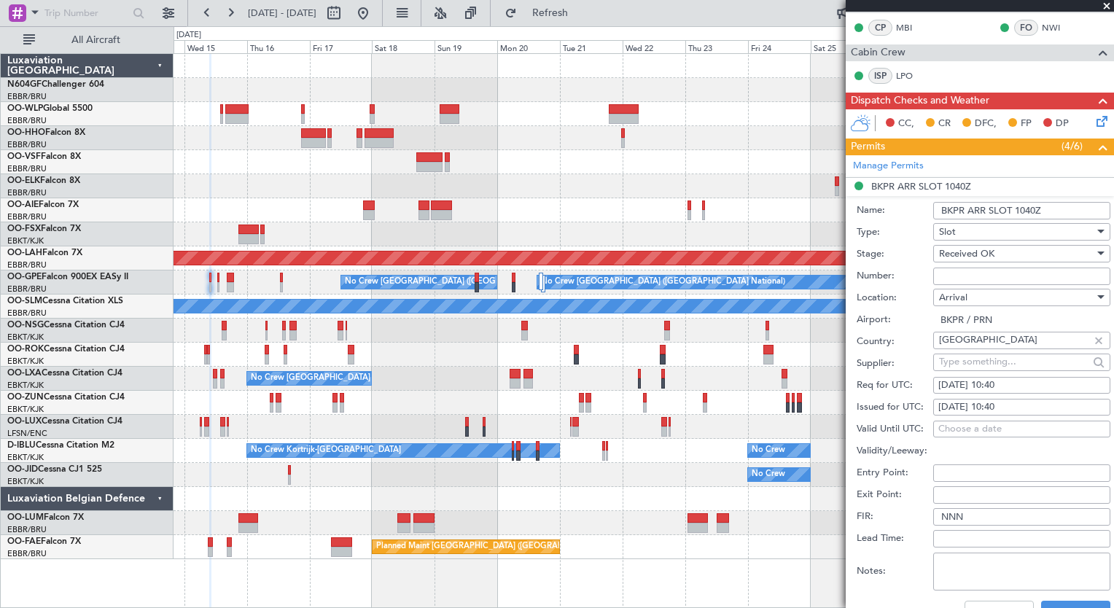
click at [1021, 276] on input "Number:" at bounding box center [1021, 276] width 177 height 17
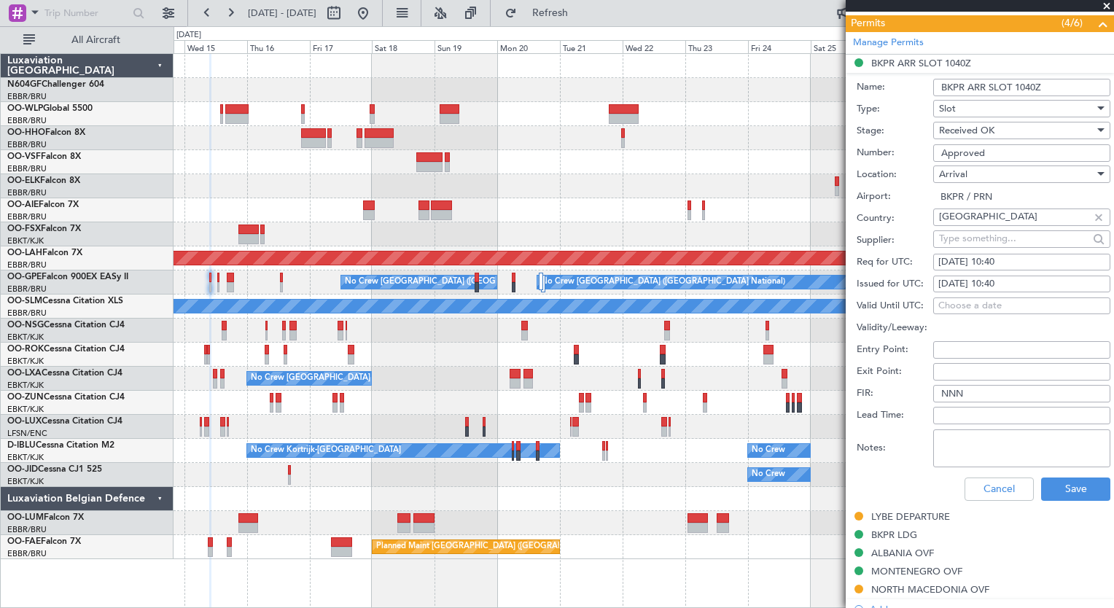
scroll to position [419, 0]
type input "Approved"
click at [1073, 489] on button "Save" at bounding box center [1075, 487] width 69 height 23
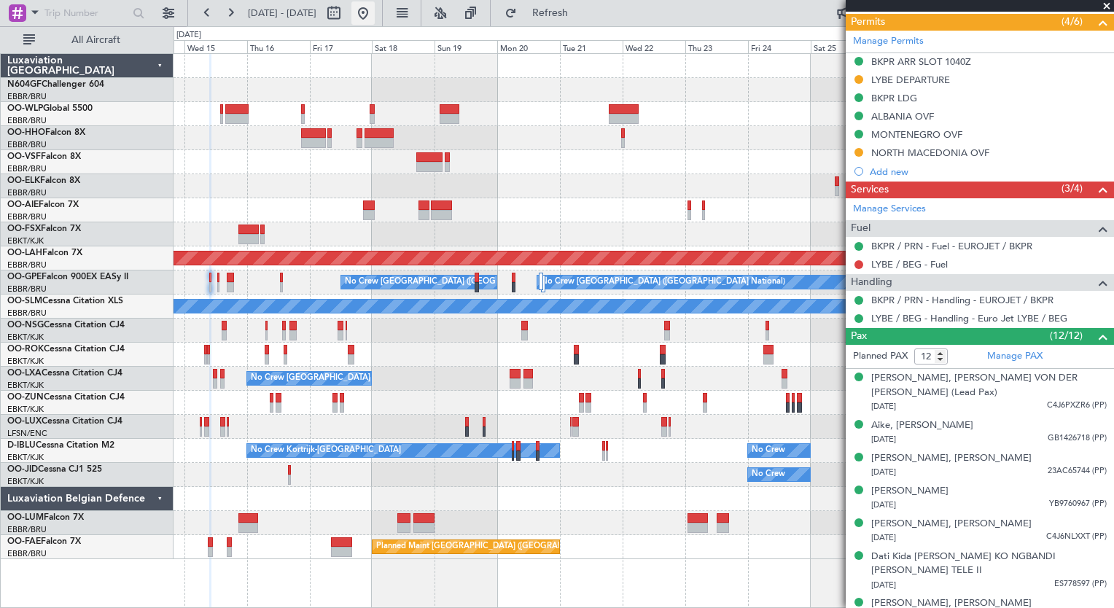
click at [375, 16] on button at bounding box center [362, 12] width 23 height 23
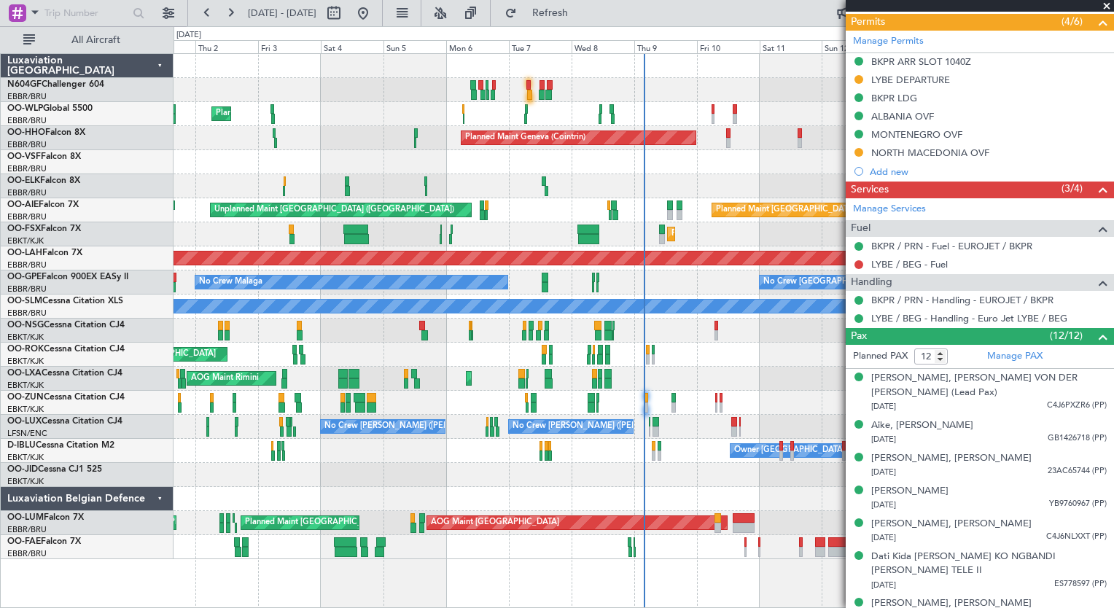
click at [647, 411] on div at bounding box center [644, 403] width 940 height 24
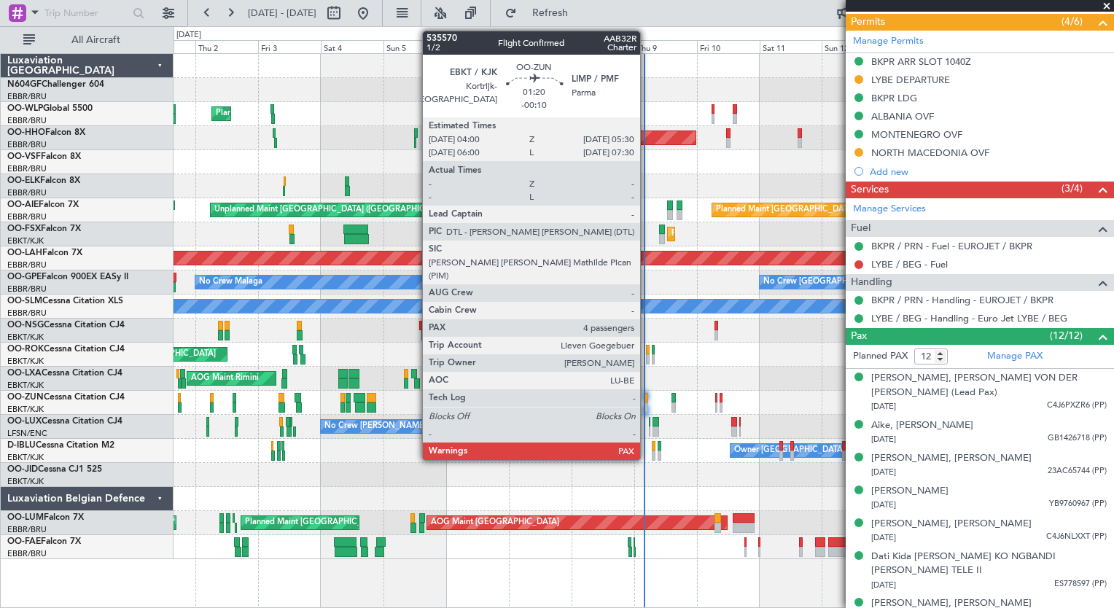
click at [647, 407] on div at bounding box center [646, 407] width 4 height 10
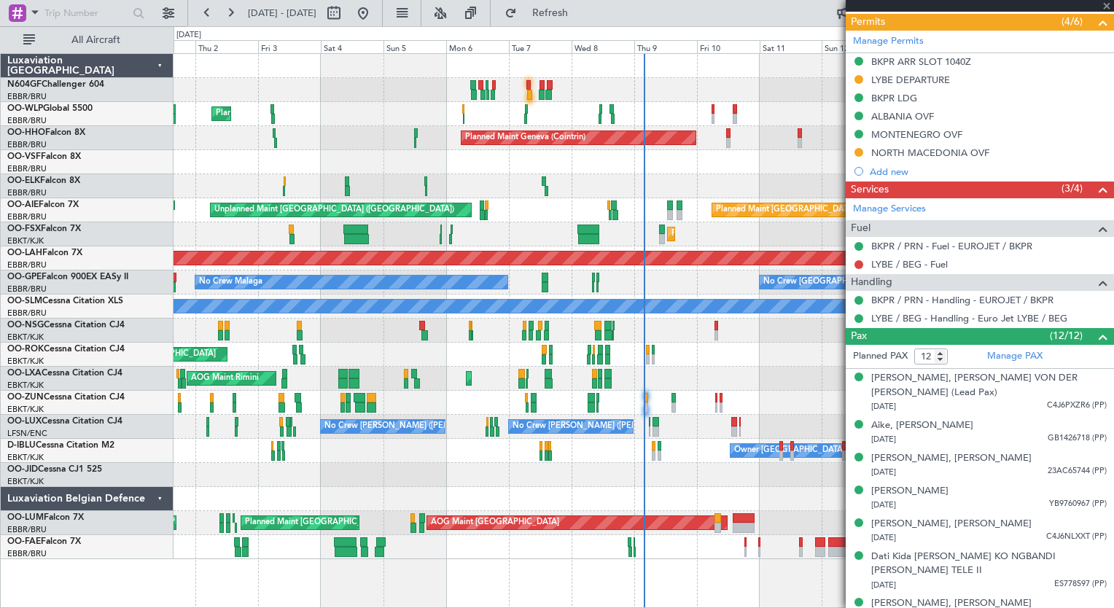
type input "-00:10"
type input "4"
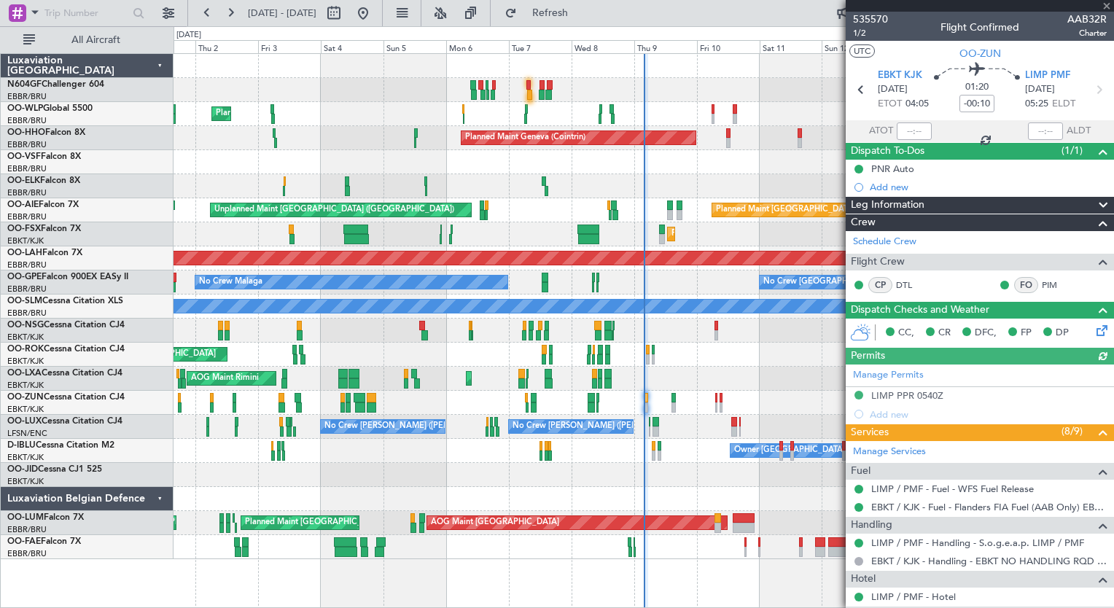
scroll to position [313, 0]
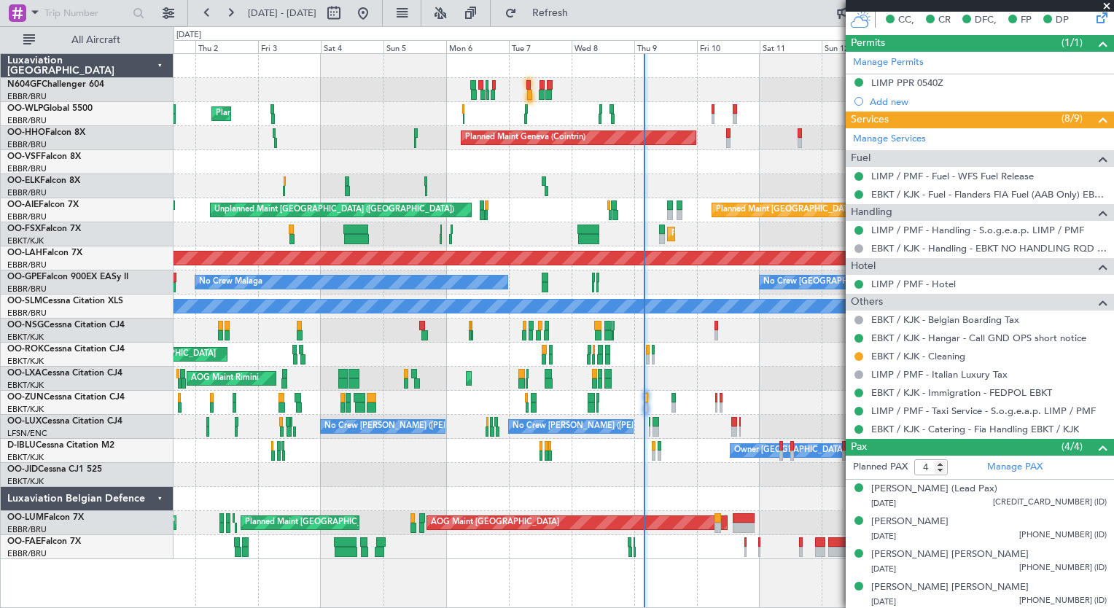
click at [528, 206] on div "Planned Maint Milan (Linate) Planned Maint Geneva (Cointrin) Planned Maint Kort…" at bounding box center [644, 306] width 940 height 505
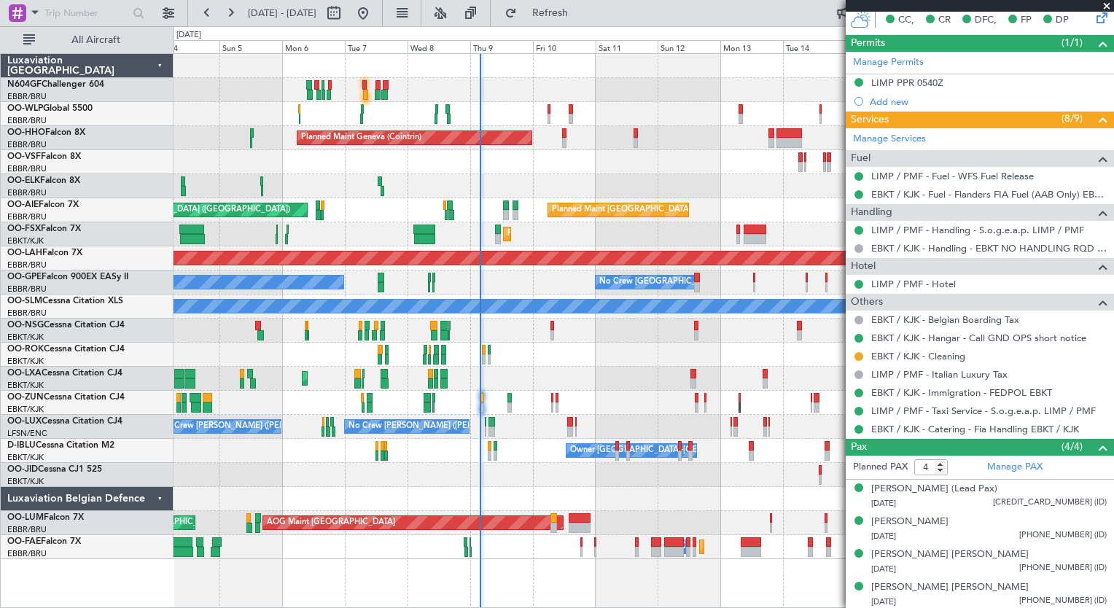
click at [486, 357] on div "AOG Maint Kortrijk-[GEOGRAPHIC_DATA]" at bounding box center [644, 355] width 940 height 24
click at [569, 201] on div "Planned Maint Milan (Linate) Planned Maint Geneva (Cointrin) Planned Maint Lond…" at bounding box center [644, 306] width 940 height 505
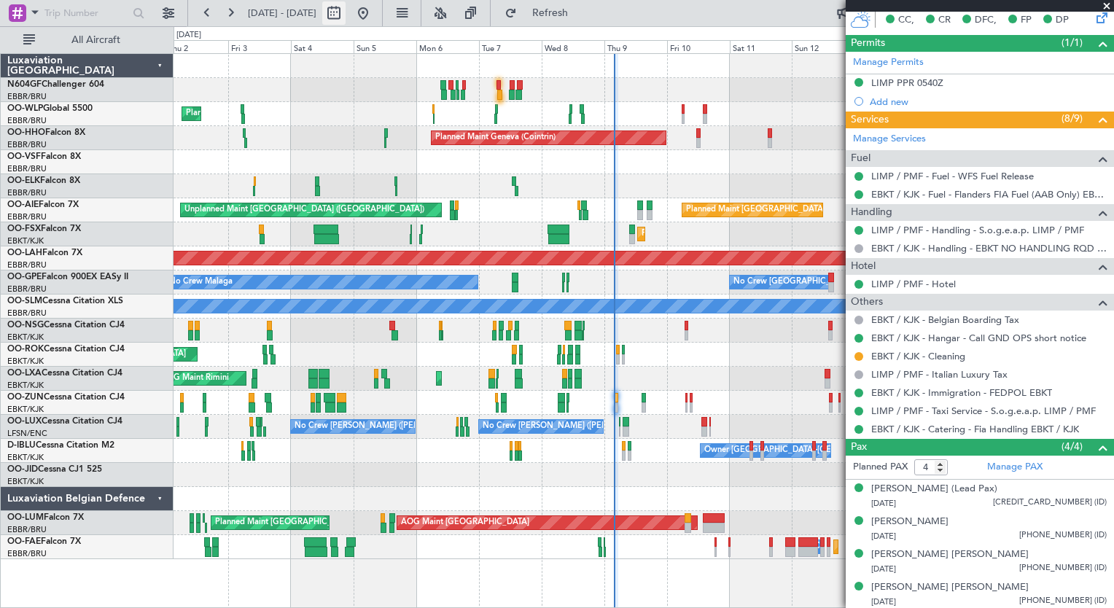
click at [346, 6] on button at bounding box center [333, 12] width 23 height 23
select select "10"
select select "2025"
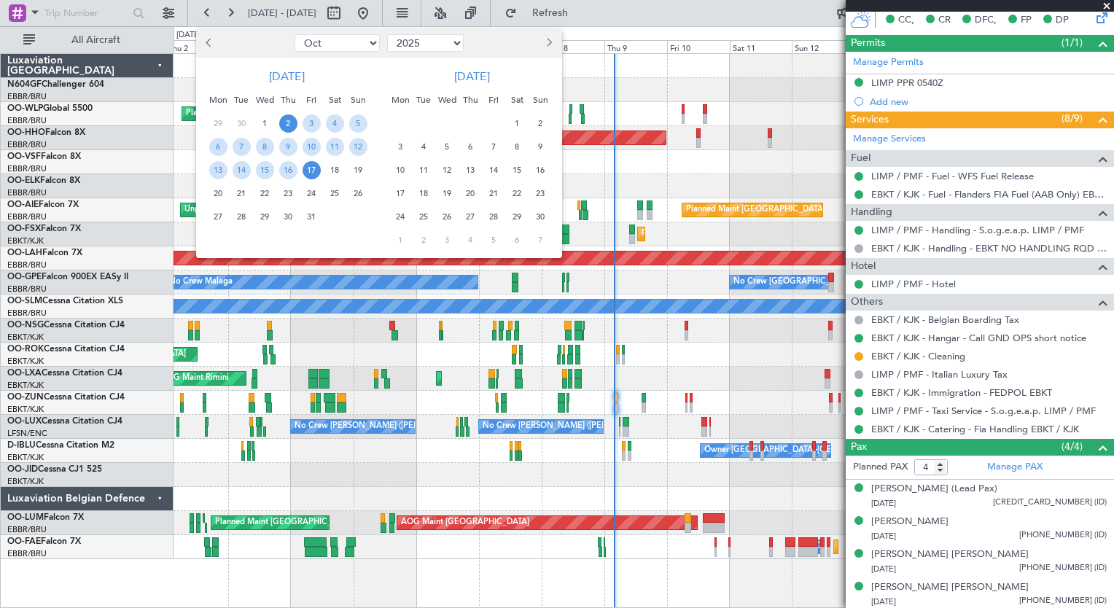
click at [219, 43] on div at bounding box center [243, 42] width 95 height 23
click at [217, 42] on button "Previous month" at bounding box center [210, 42] width 16 height 23
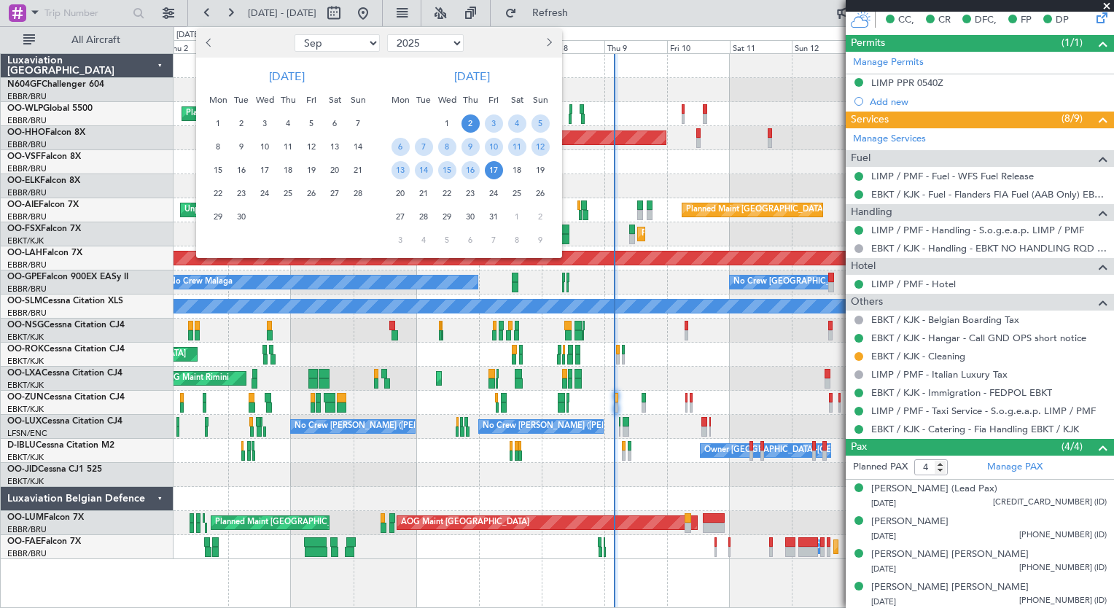
click at [214, 42] on button "Previous month" at bounding box center [210, 42] width 16 height 23
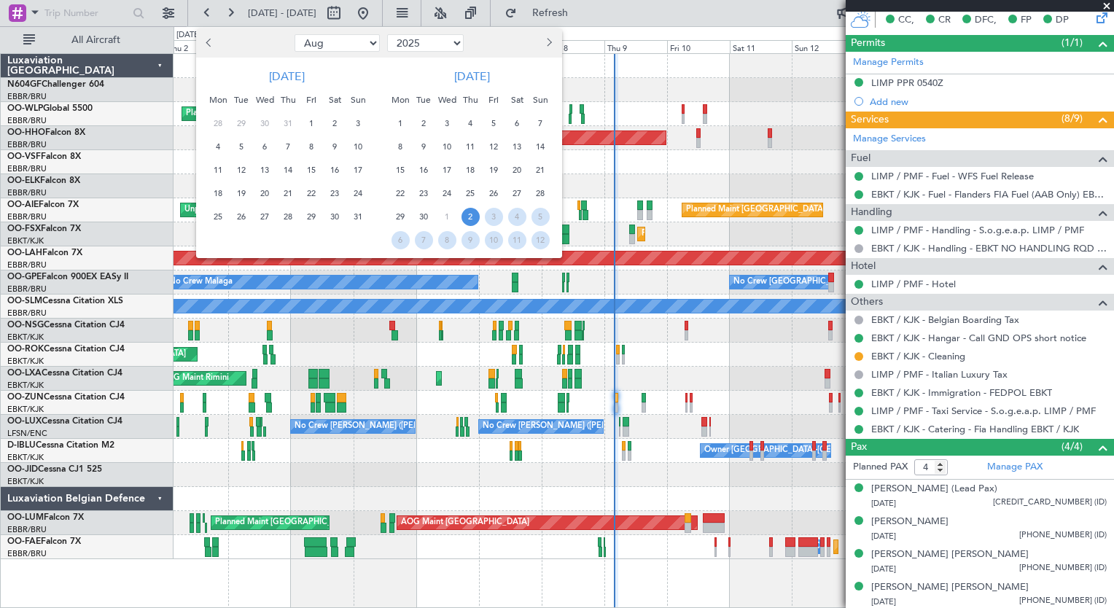
click at [214, 42] on button "Previous month" at bounding box center [210, 42] width 16 height 23
select select "6"
click at [320, 187] on div "20" at bounding box center [311, 193] width 23 height 23
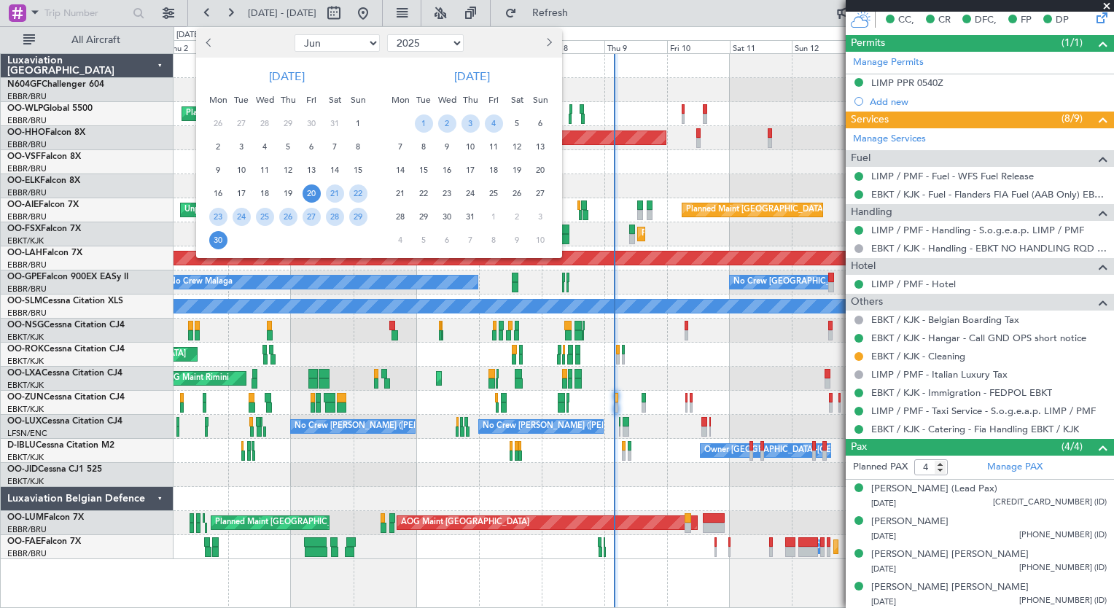
click at [219, 234] on span "30" at bounding box center [218, 240] width 18 height 18
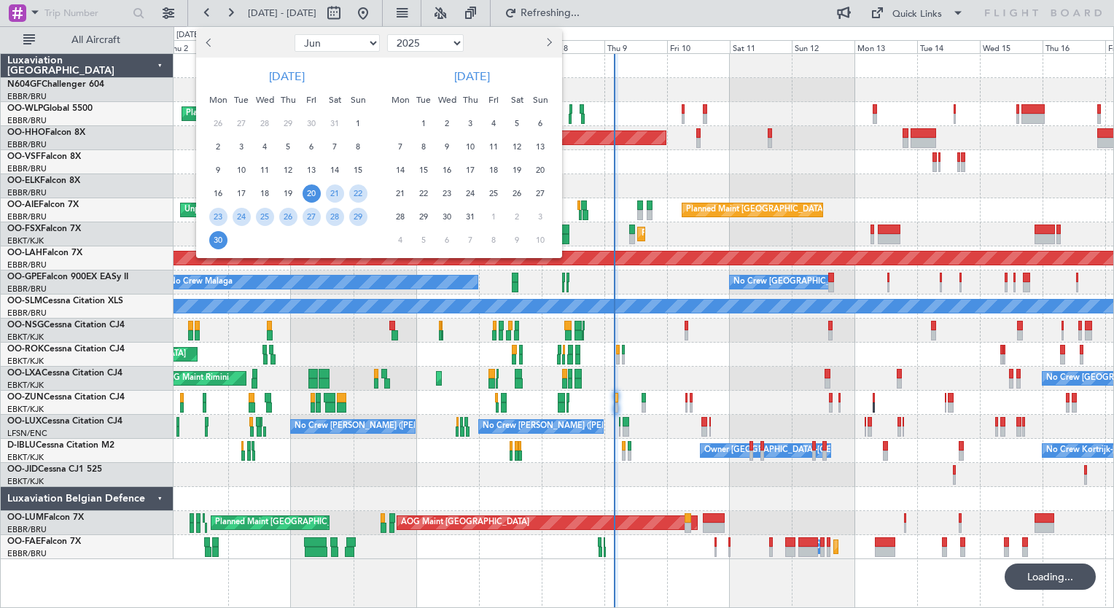
scroll to position [0, 0]
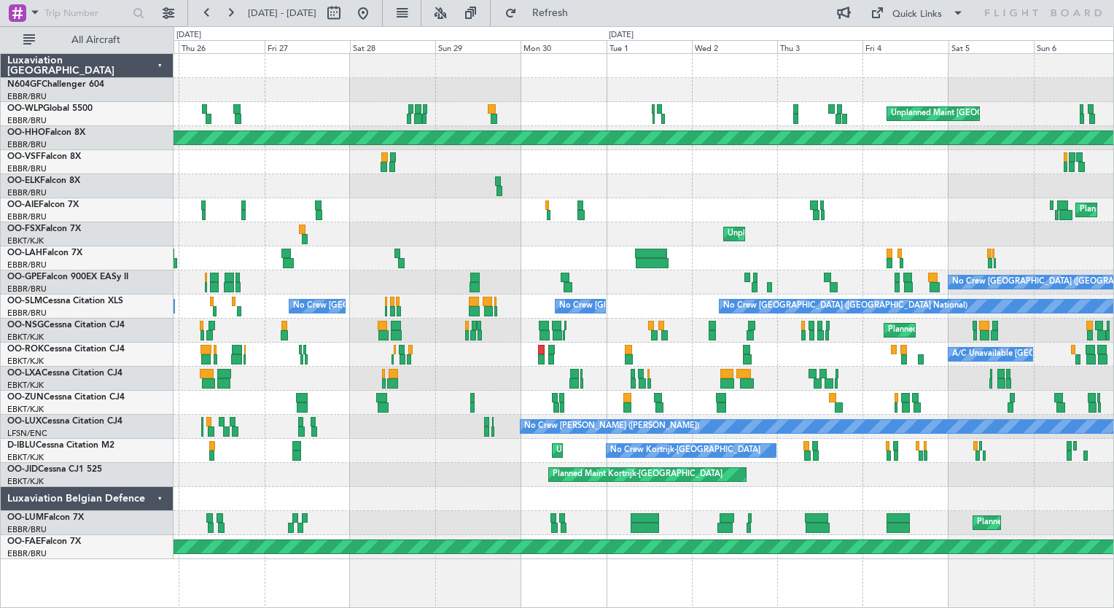
click at [303, 327] on div "Planned Maint [GEOGRAPHIC_DATA] ([GEOGRAPHIC_DATA] National)" at bounding box center [644, 331] width 940 height 24
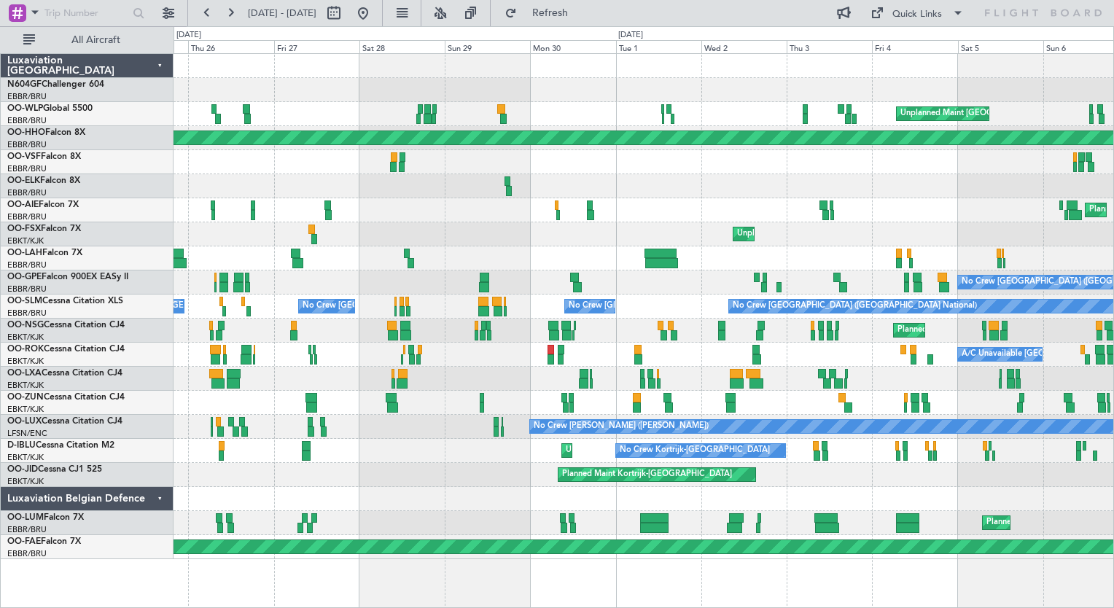
click at [242, 327] on div "Planned Maint [GEOGRAPHIC_DATA] ([GEOGRAPHIC_DATA] National)" at bounding box center [644, 331] width 940 height 24
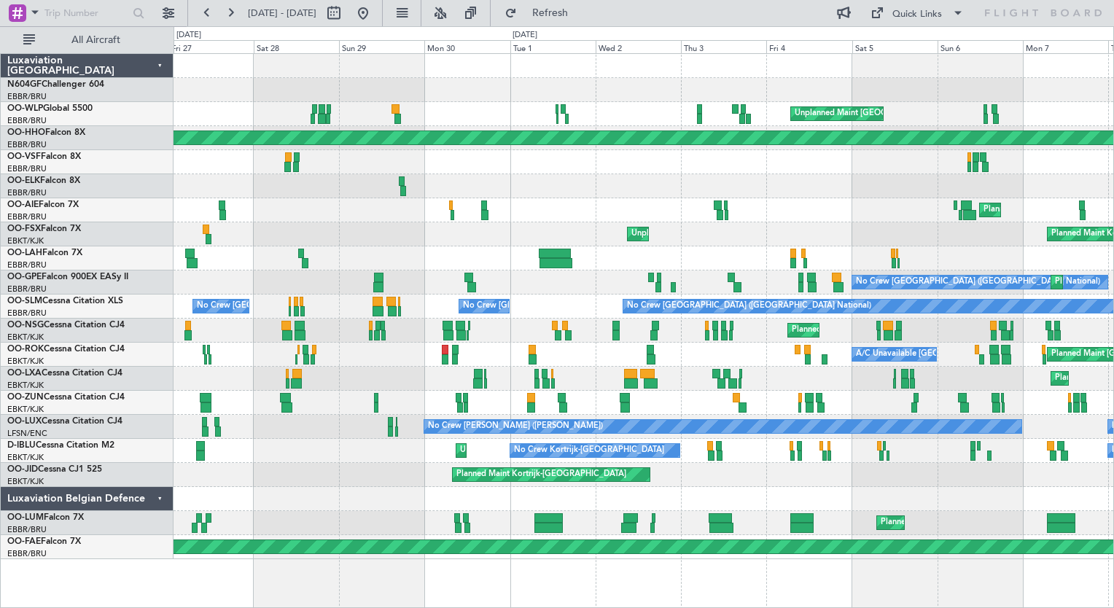
click at [167, 292] on div "Unplanned Maint Basel-Mulhouse Planned Maint Geneva (Cointrin) Planned Maint Pa…" at bounding box center [557, 317] width 1114 height 582
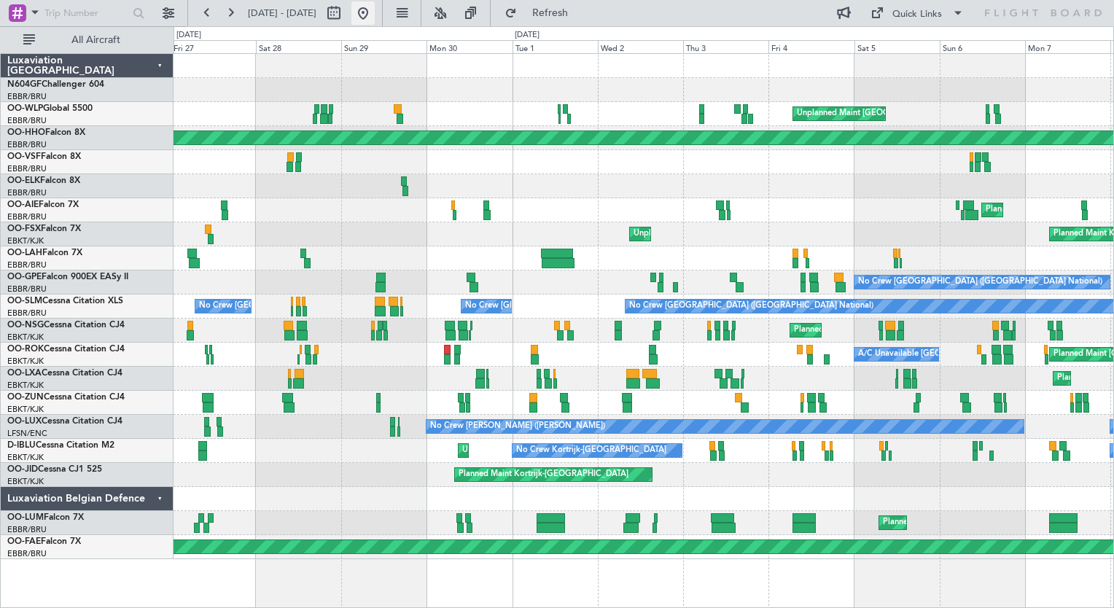
click at [375, 9] on button at bounding box center [362, 12] width 23 height 23
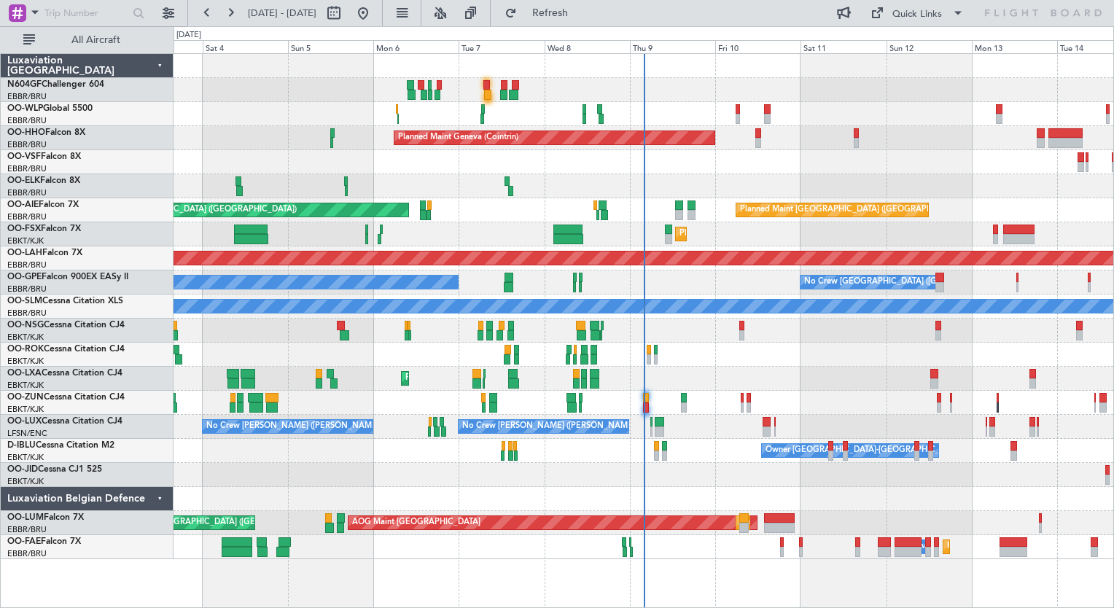
click at [480, 378] on div "Planned Maint Milan (Linate) Planned Maint Geneva (Cointrin) Planned Maint Lond…" at bounding box center [644, 306] width 940 height 505
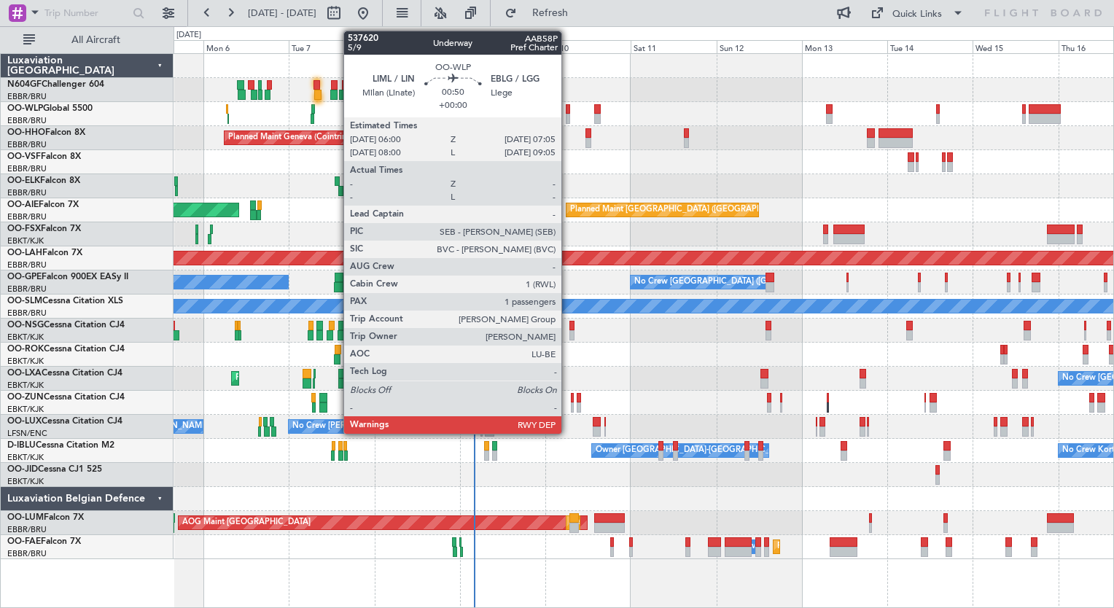
click at [568, 112] on div at bounding box center [568, 109] width 4 height 10
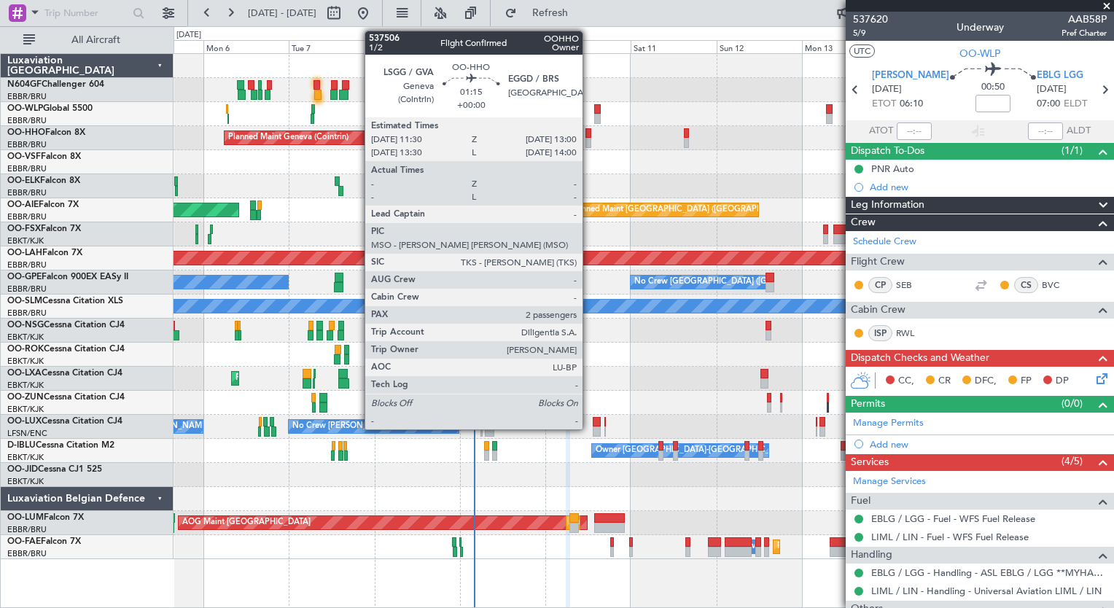
click at [589, 133] on div at bounding box center [589, 133] width 6 height 10
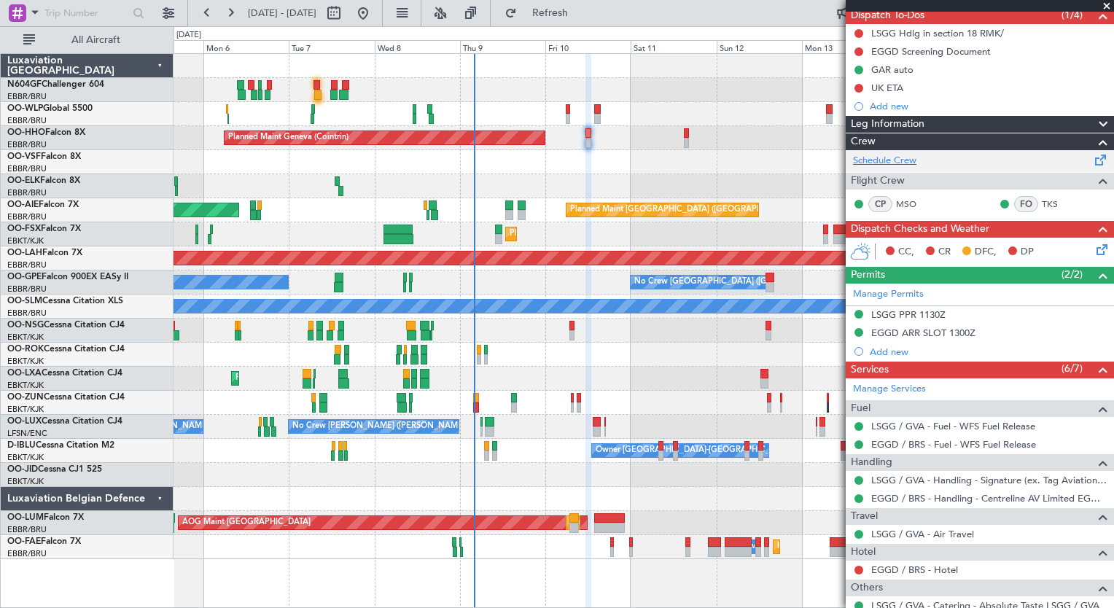
scroll to position [213, 0]
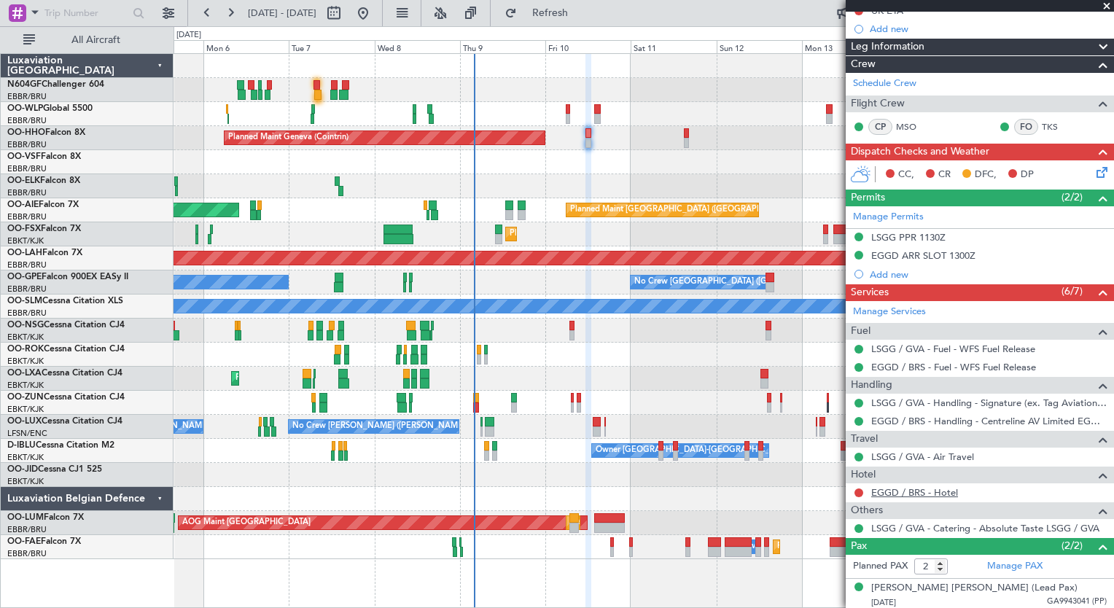
click at [894, 490] on link "EGGD / BRS - Hotel" at bounding box center [914, 492] width 87 height 12
click at [860, 489] on button at bounding box center [859, 493] width 9 height 9
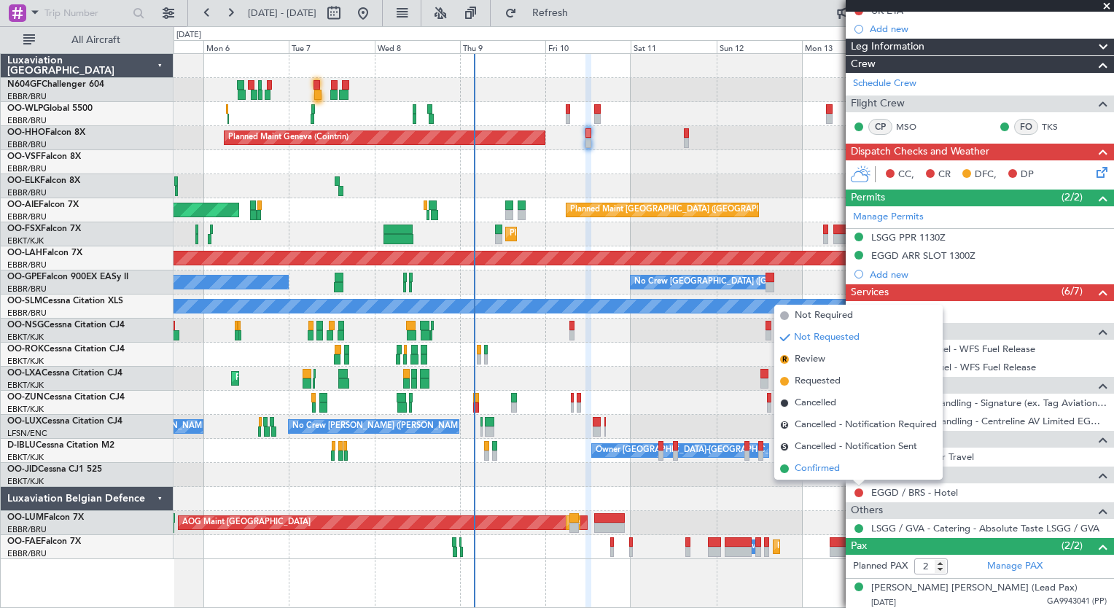
click at [830, 471] on span "Confirmed" at bounding box center [817, 469] width 45 height 15
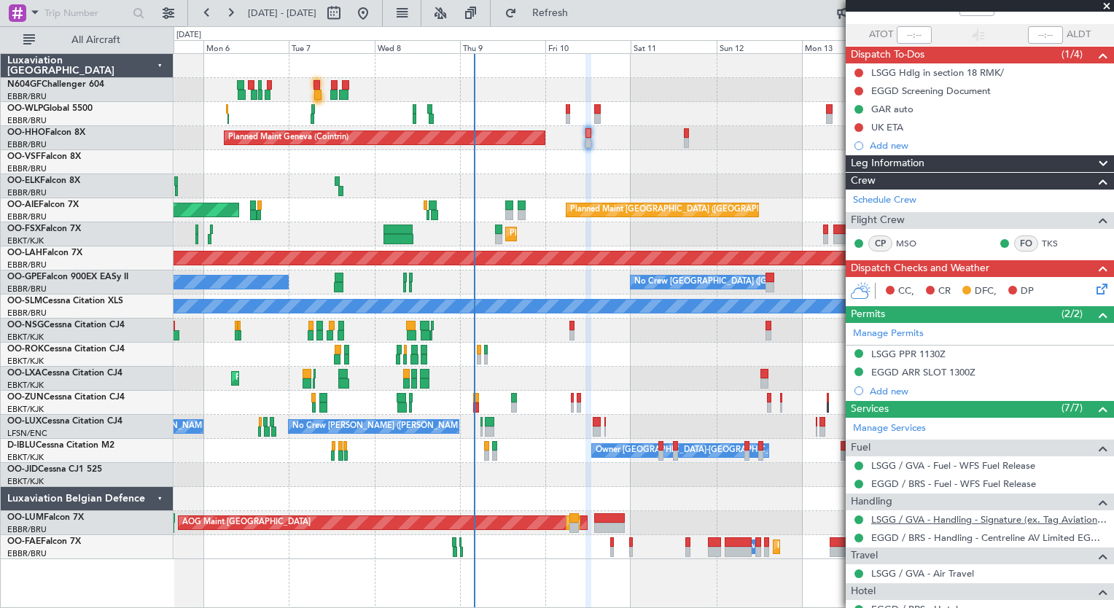
scroll to position [96, 0]
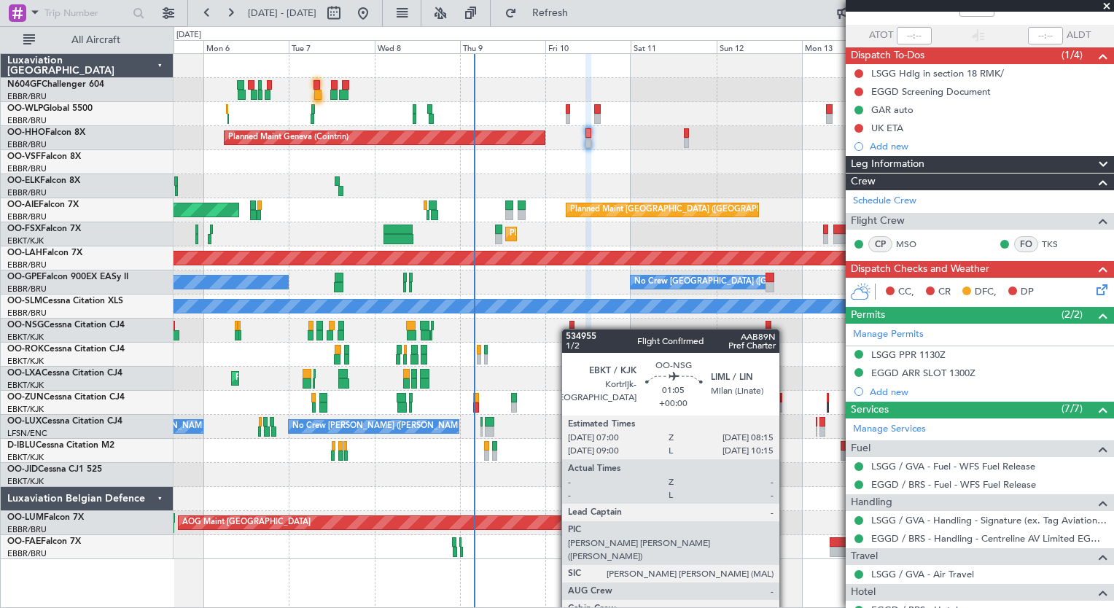
click at [569, 329] on div at bounding box center [571, 326] width 5 height 10
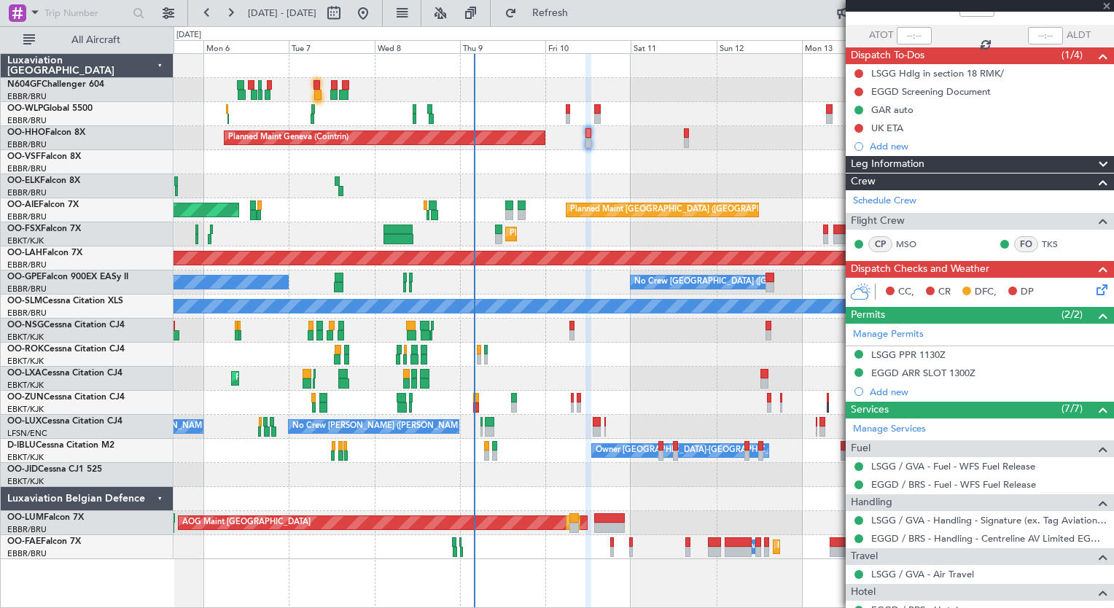
type input "3"
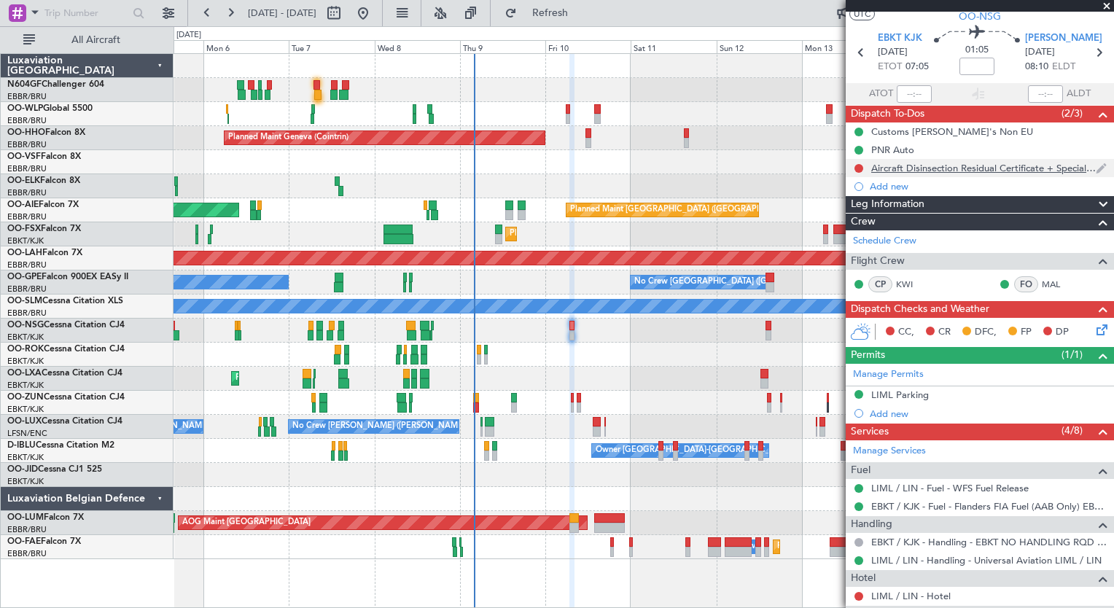
scroll to position [0, 0]
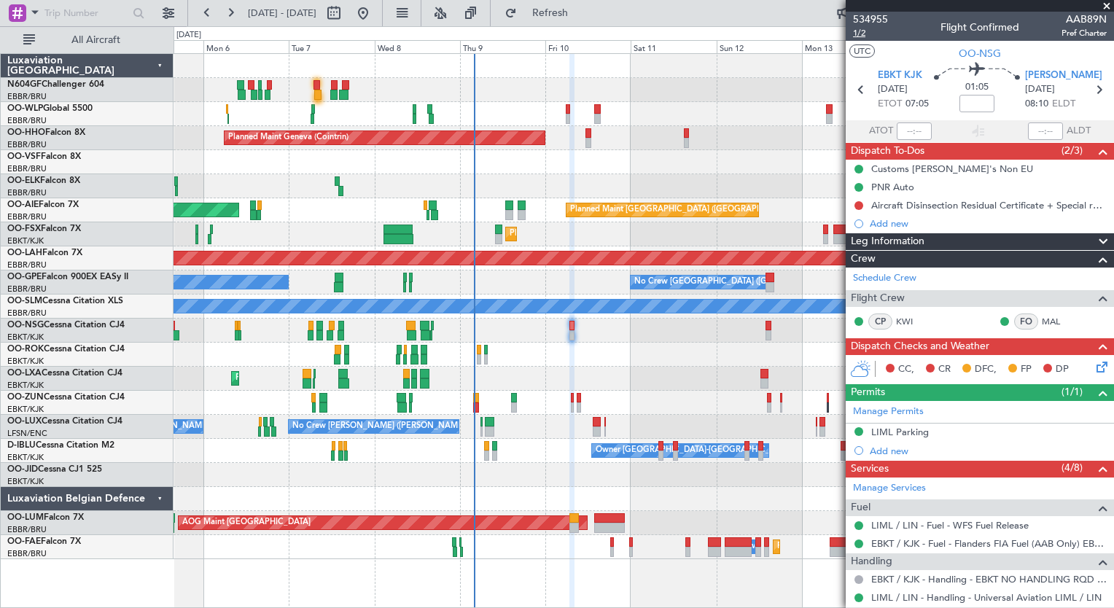
click at [862, 34] on span "1/2" at bounding box center [870, 33] width 35 height 12
click at [577, 22] on button "Refresh" at bounding box center [541, 12] width 87 height 23
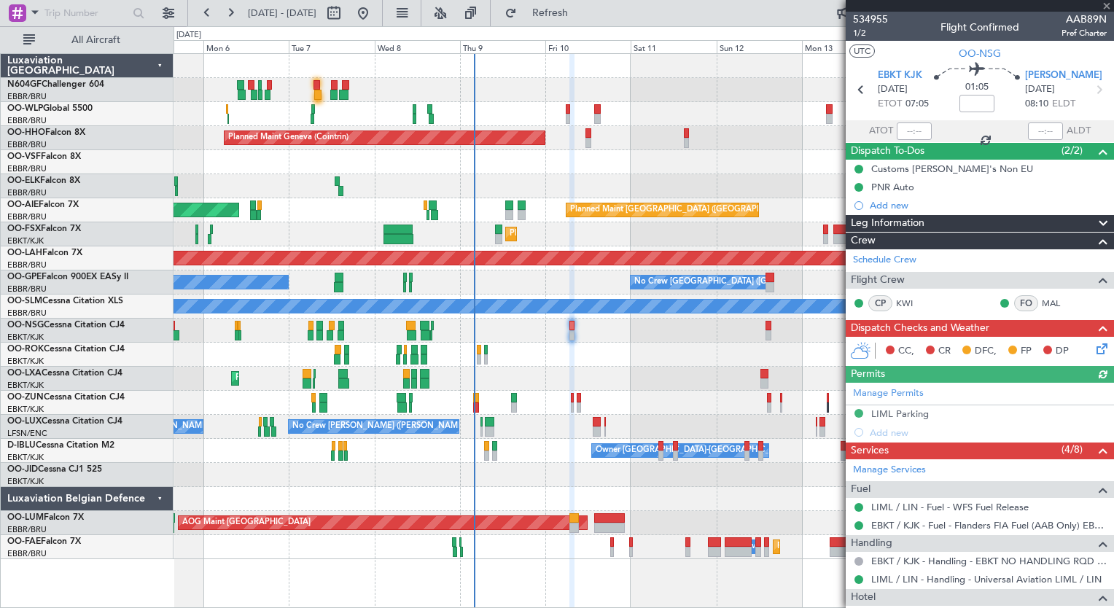
scroll to position [244, 0]
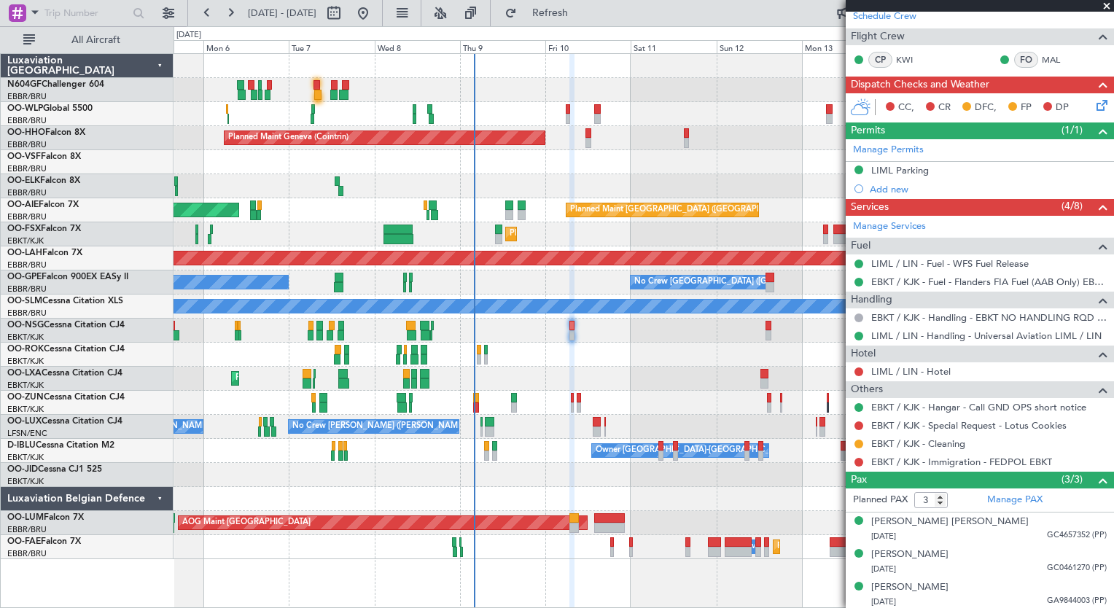
click at [682, 370] on div "No Crew [GEOGRAPHIC_DATA] ([GEOGRAPHIC_DATA] National) Planned Maint [GEOGRAPHI…" at bounding box center [644, 379] width 940 height 24
click at [581, 18] on span "Refresh" at bounding box center [550, 13] width 61 height 10
click at [580, 249] on div "Planned Maint [PERSON_NAME]-[GEOGRAPHIC_DATA][PERSON_NAME] ([GEOGRAPHIC_DATA][P…" at bounding box center [644, 258] width 940 height 24
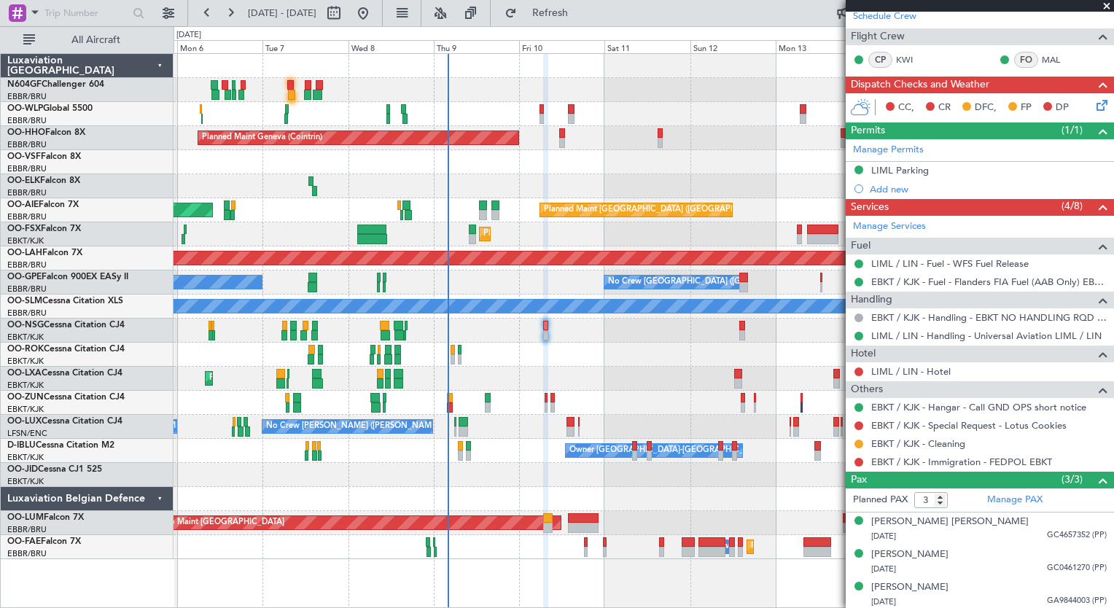
click at [561, 284] on div "No Crew [GEOGRAPHIC_DATA] ([GEOGRAPHIC_DATA] National) No Crew Malaga No Crew […" at bounding box center [644, 283] width 940 height 24
click at [566, 357] on div at bounding box center [644, 355] width 940 height 24
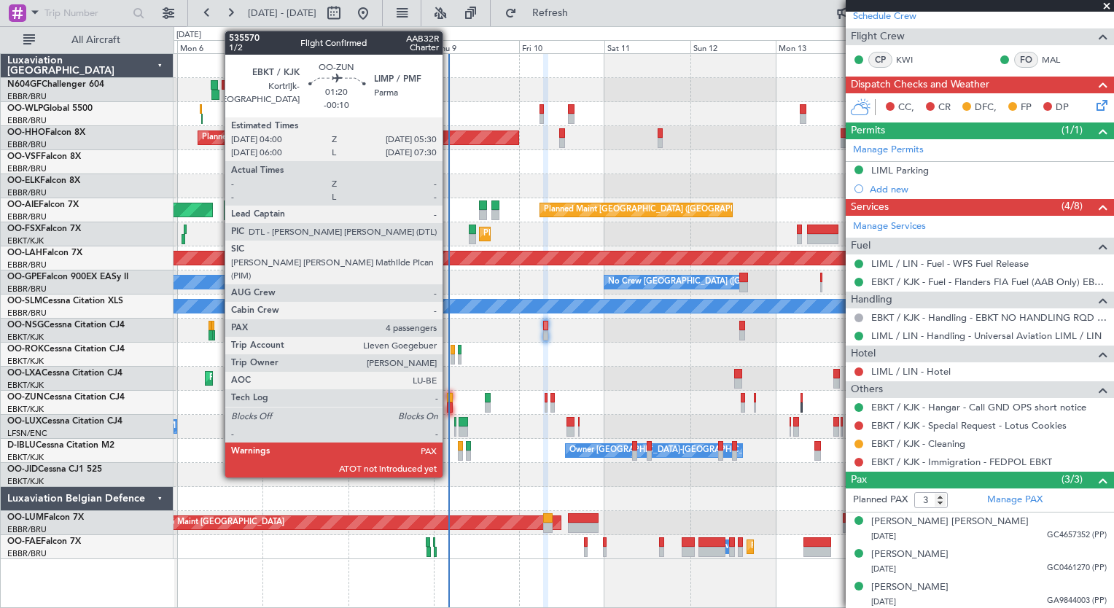
click at [449, 400] on div at bounding box center [450, 398] width 6 height 10
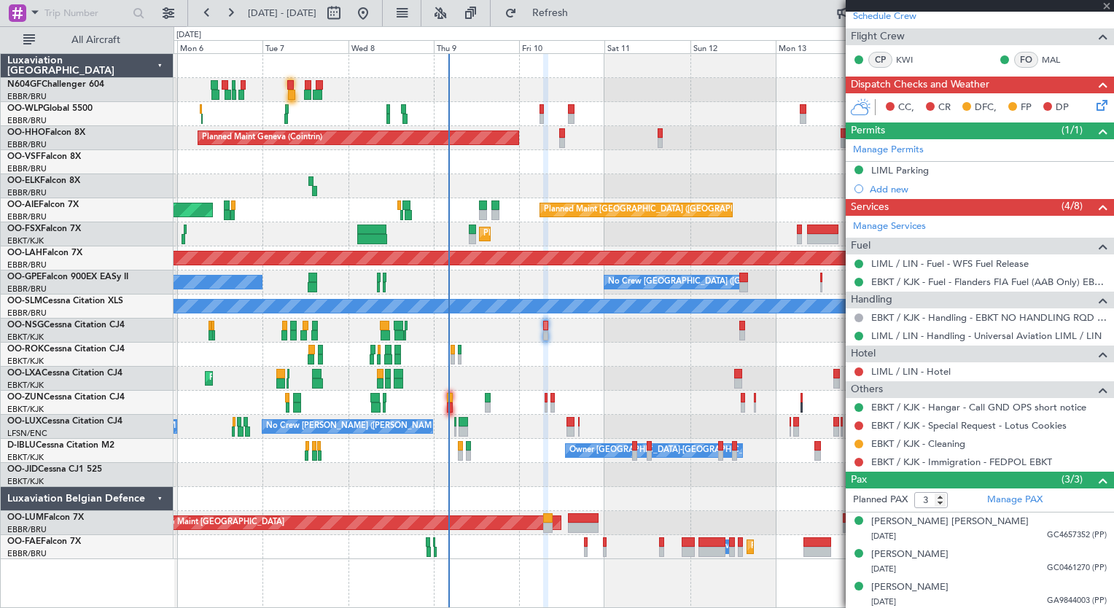
type input "-00:10"
type input "4"
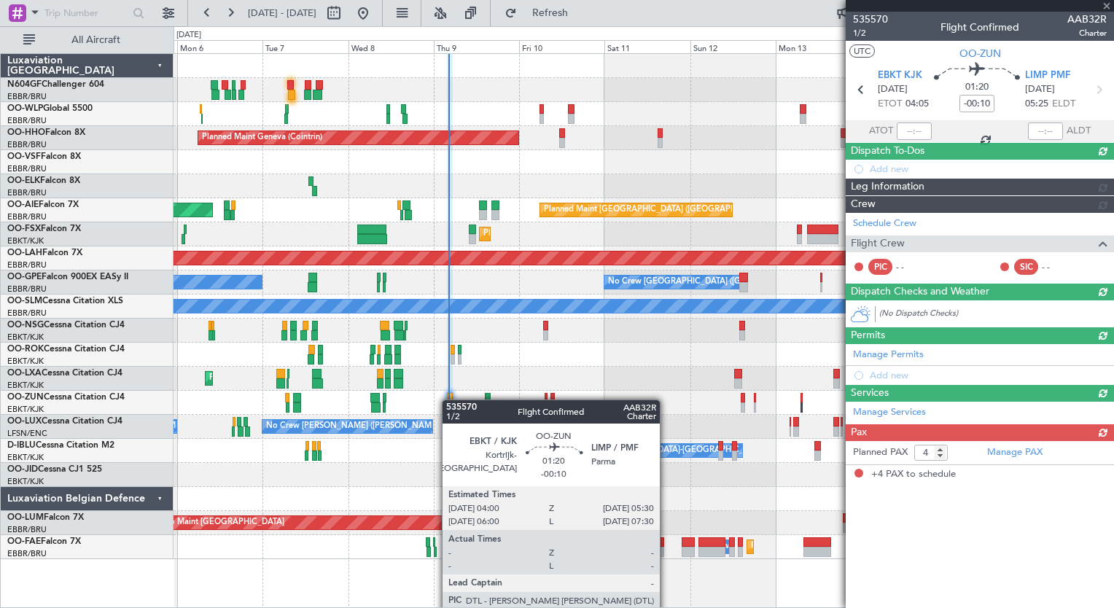
scroll to position [0, 0]
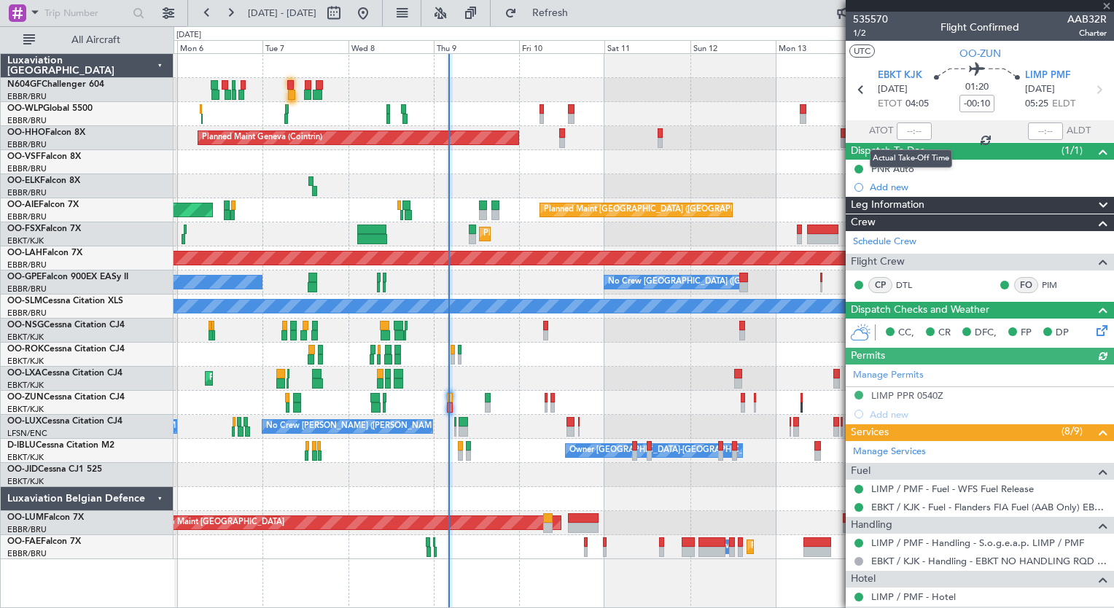
click at [903, 130] on div at bounding box center [914, 130] width 35 height 17
click at [903, 130] on input "text" at bounding box center [914, 130] width 35 height 17
click at [745, 199] on div "Planned Maint [GEOGRAPHIC_DATA] ([GEOGRAPHIC_DATA]) Unplanned Maint [GEOGRAPHIC…" at bounding box center [644, 210] width 940 height 24
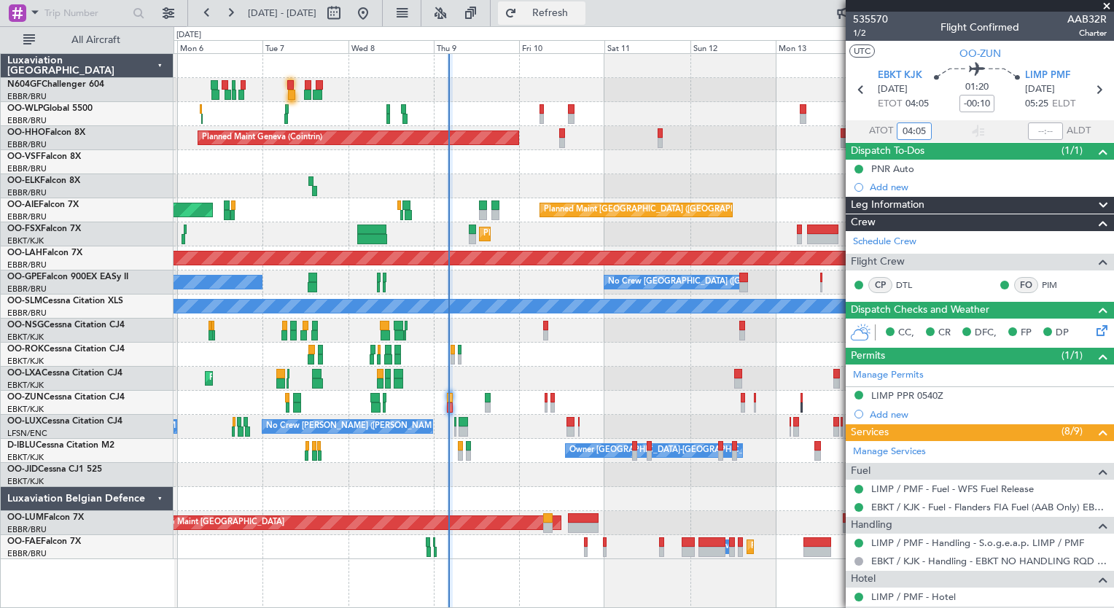
type input "04:05"
click at [646, 365] on div at bounding box center [644, 355] width 940 height 24
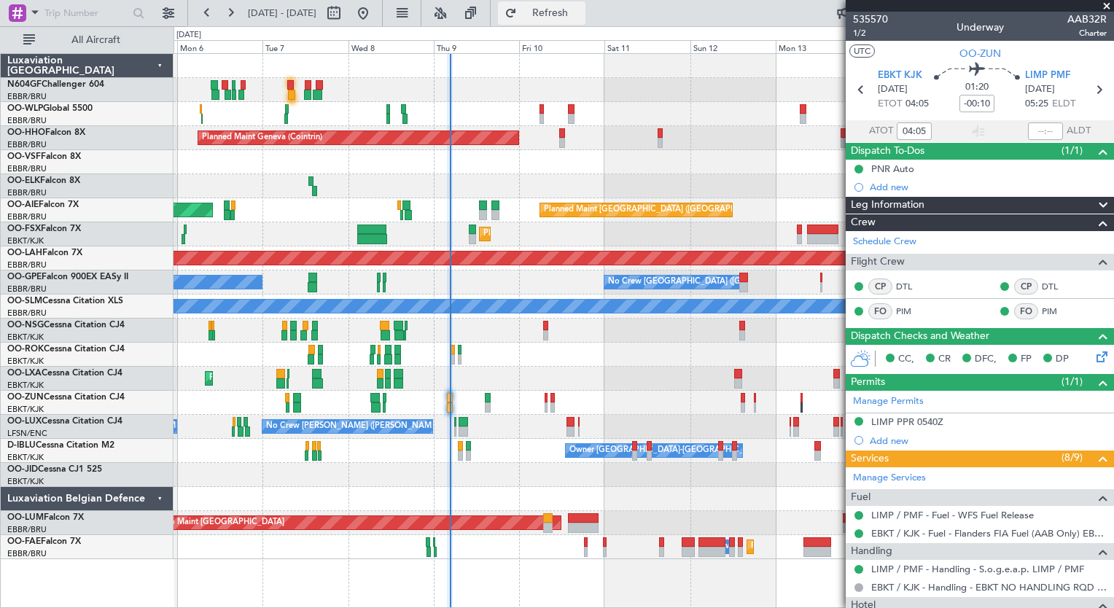
click at [581, 10] on span "Refresh" at bounding box center [550, 13] width 61 height 10
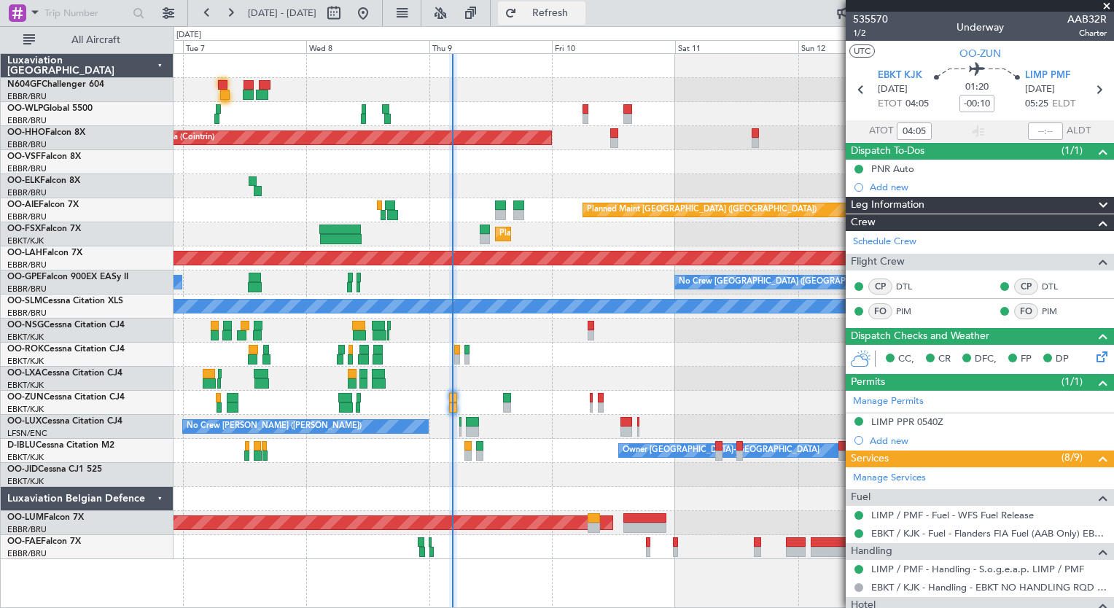
click at [581, 16] on span "Refresh" at bounding box center [550, 13] width 61 height 10
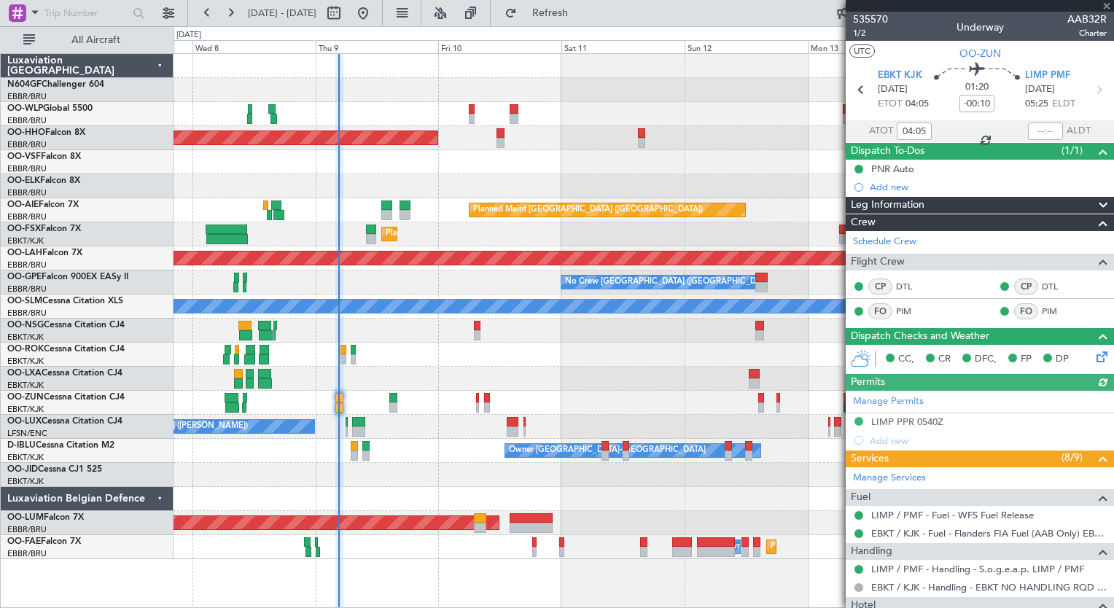
click at [386, 341] on div "Planned Maint Geneva (Cointrin) Planned Maint [GEOGRAPHIC_DATA] ([GEOGRAPHIC_DA…" at bounding box center [644, 306] width 940 height 505
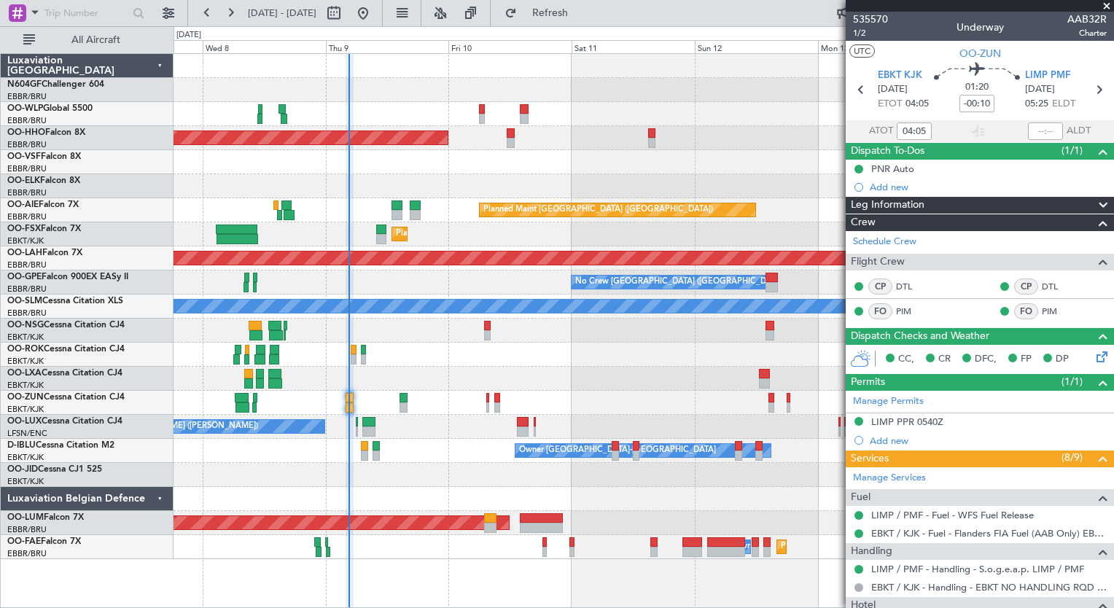
click at [397, 349] on div "Planned Maint Geneva (Cointrin) Planned Maint [GEOGRAPHIC_DATA] ([GEOGRAPHIC_DA…" at bounding box center [644, 306] width 940 height 505
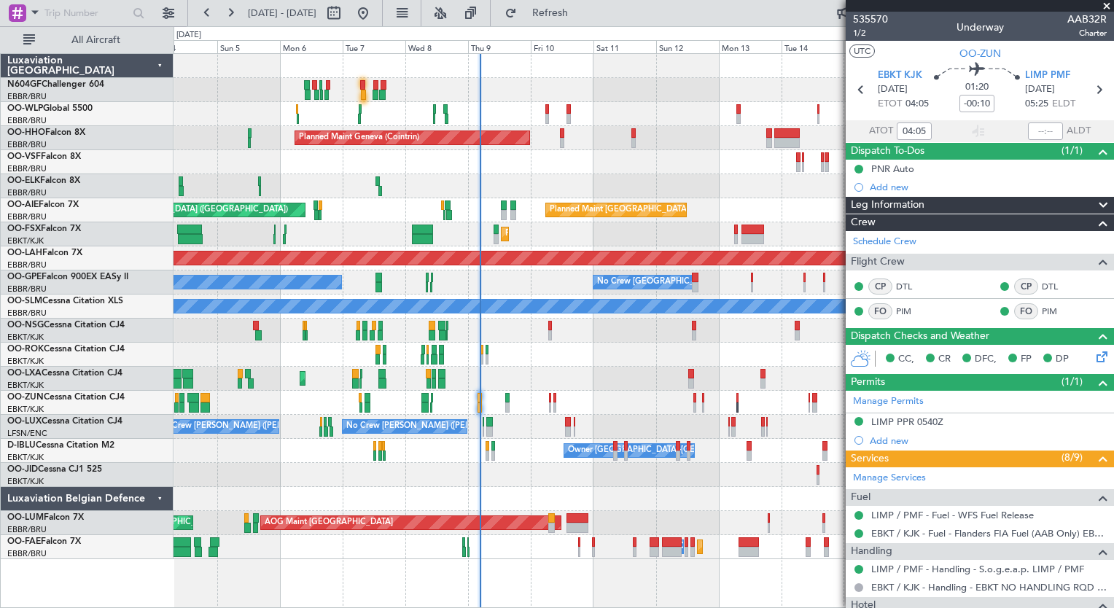
drag, startPoint x: 618, startPoint y: 385, endPoint x: 531, endPoint y: 371, distance: 87.9
click at [526, 414] on div "Planned Maint Milan (Linate) Planned Maint Geneva ([GEOGRAPHIC_DATA]) Planned M…" at bounding box center [644, 306] width 940 height 505
click at [513, 347] on div "Planned Maint Milan (Linate) Planned Maint Geneva ([GEOGRAPHIC_DATA]) Planned M…" at bounding box center [644, 306] width 940 height 505
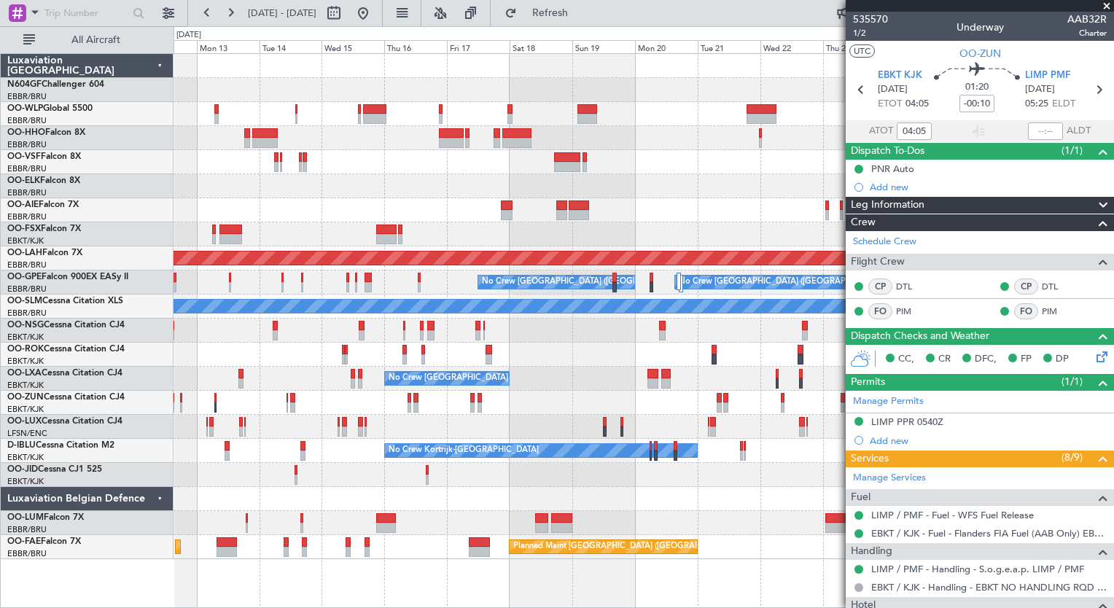
click at [413, 324] on div "Planned Maint Geneva (Cointrin) Planned Maint [GEOGRAPHIC_DATA] ([GEOGRAPHIC_DA…" at bounding box center [644, 306] width 940 height 505
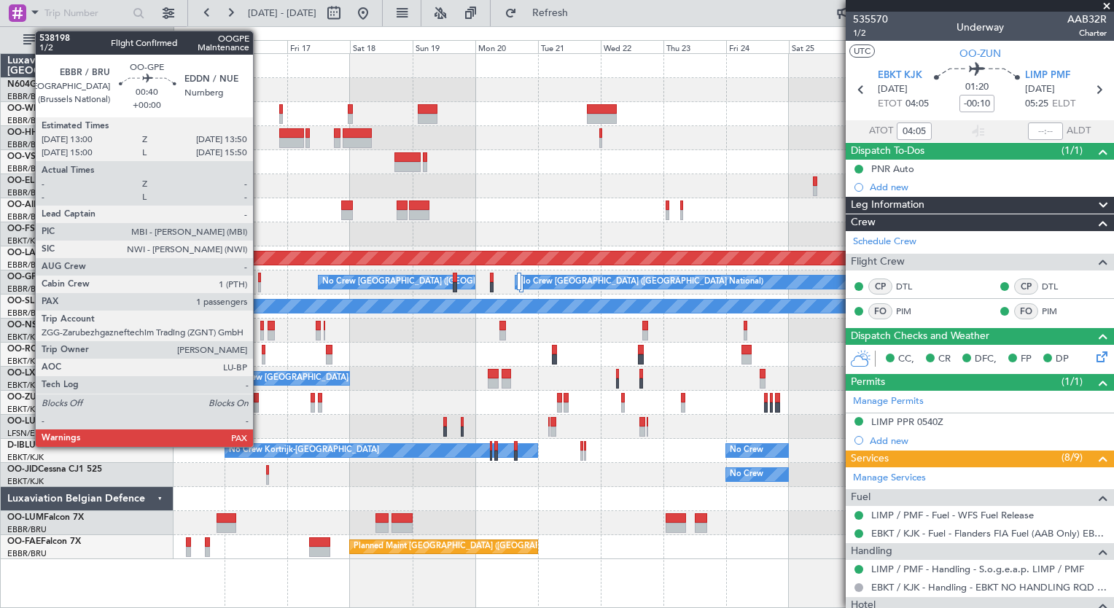
click at [260, 276] on div at bounding box center [259, 278] width 2 height 10
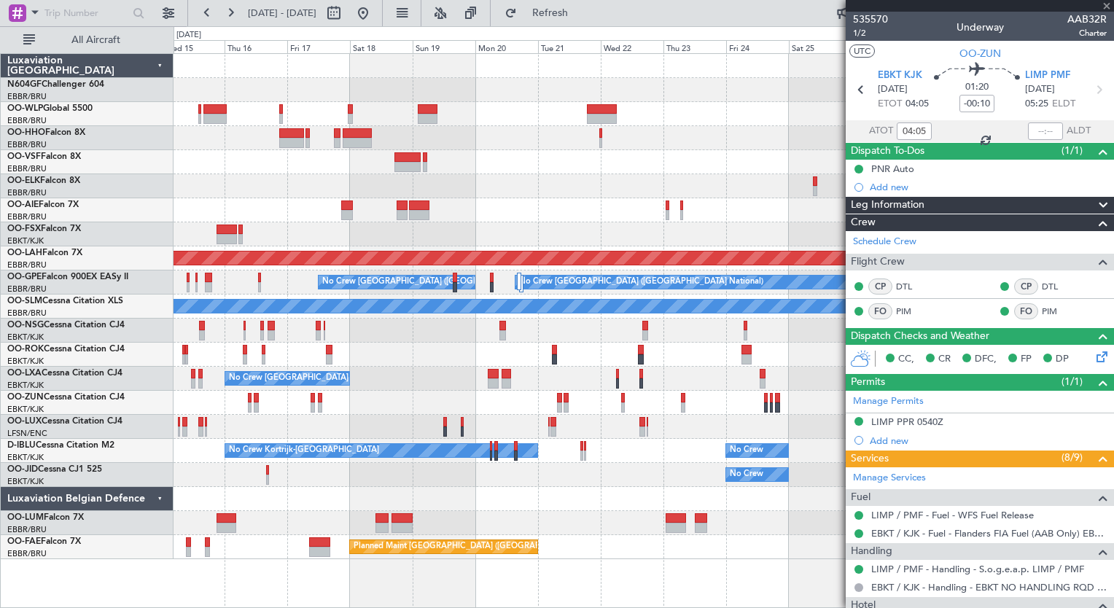
type input "1"
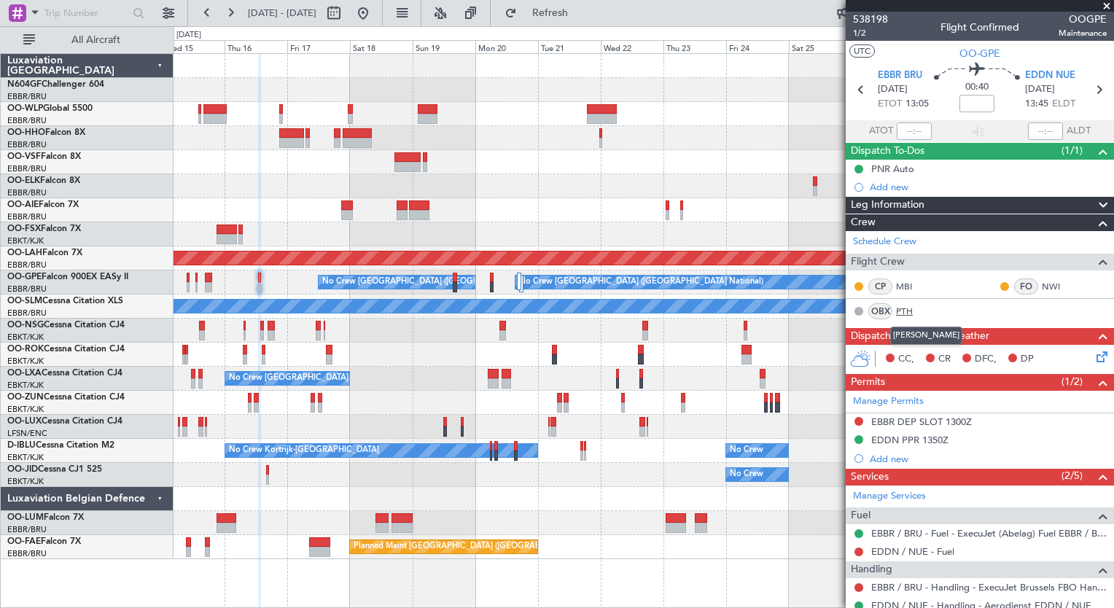
click at [910, 305] on link "PTH" at bounding box center [912, 311] width 33 height 13
click at [586, 22] on button "Refresh" at bounding box center [541, 12] width 87 height 23
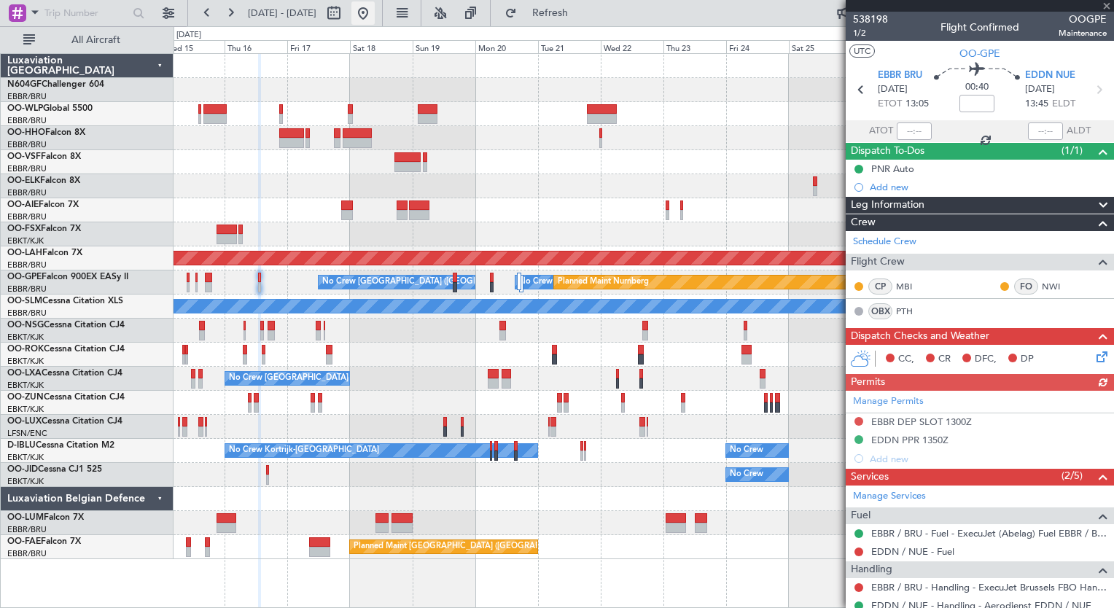
click at [375, 13] on button at bounding box center [362, 12] width 23 height 23
